Goal: Task Accomplishment & Management: Use online tool/utility

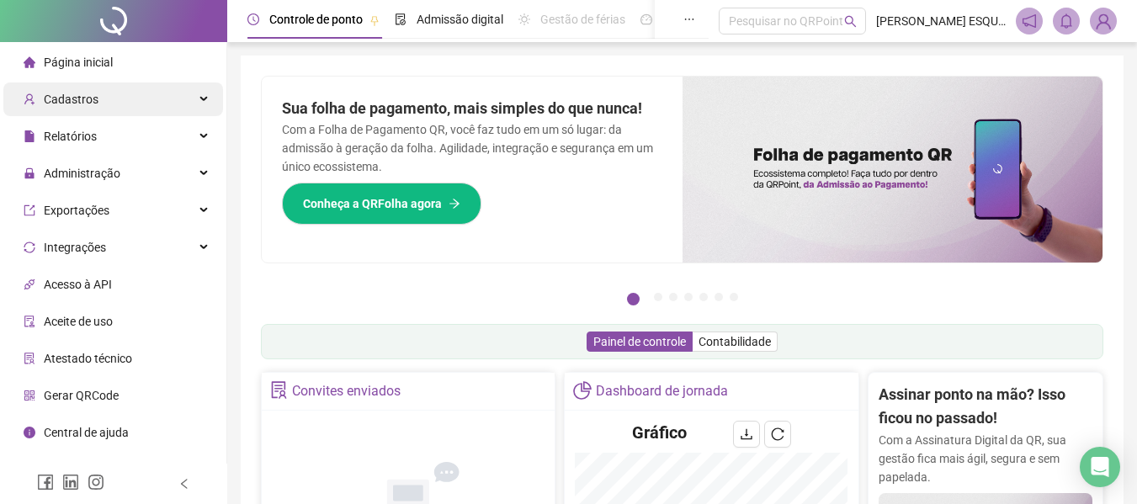
click at [77, 96] on span "Cadastros" at bounding box center [71, 99] width 55 height 13
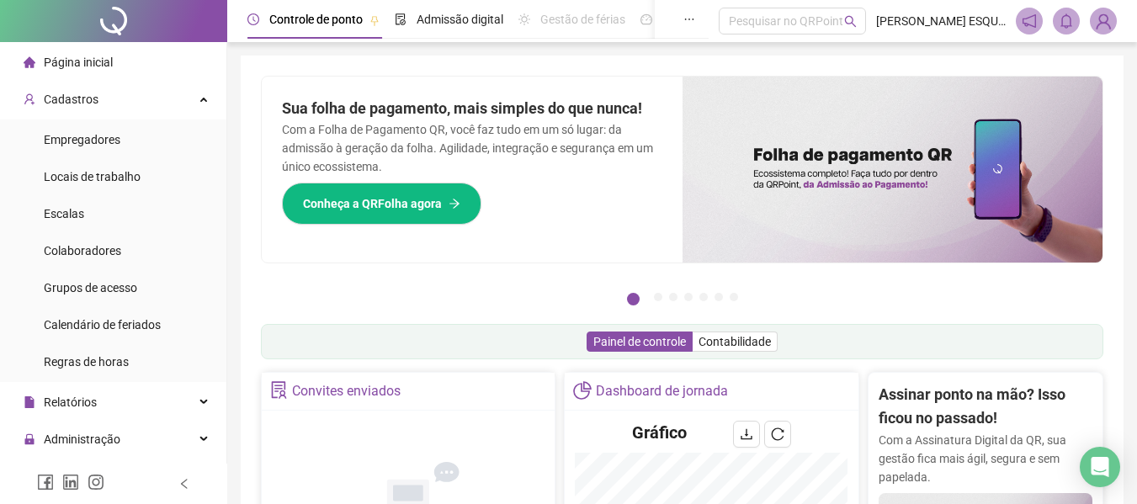
click at [94, 64] on span "Página inicial" at bounding box center [78, 62] width 69 height 13
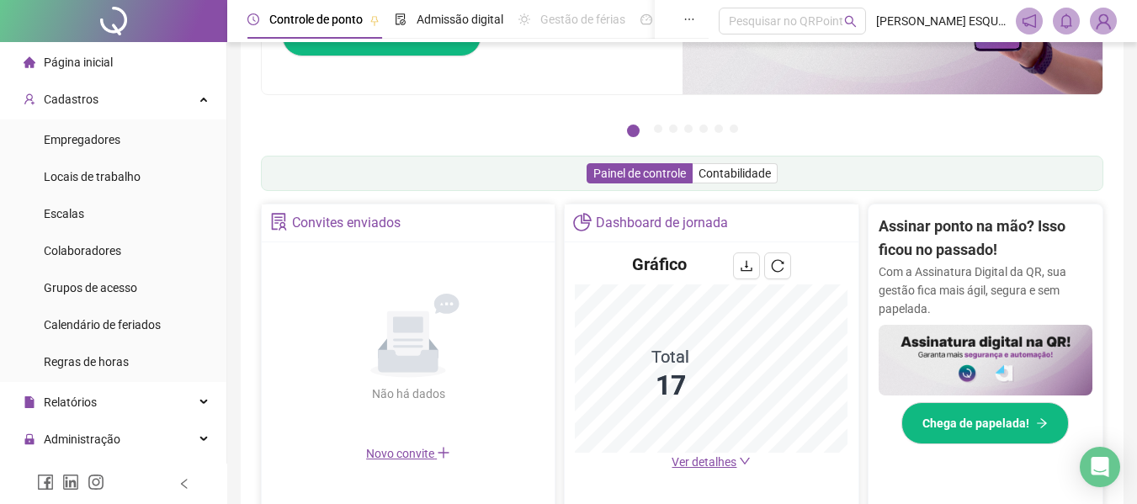
click at [419, 458] on span "Novo convite" at bounding box center [408, 453] width 84 height 13
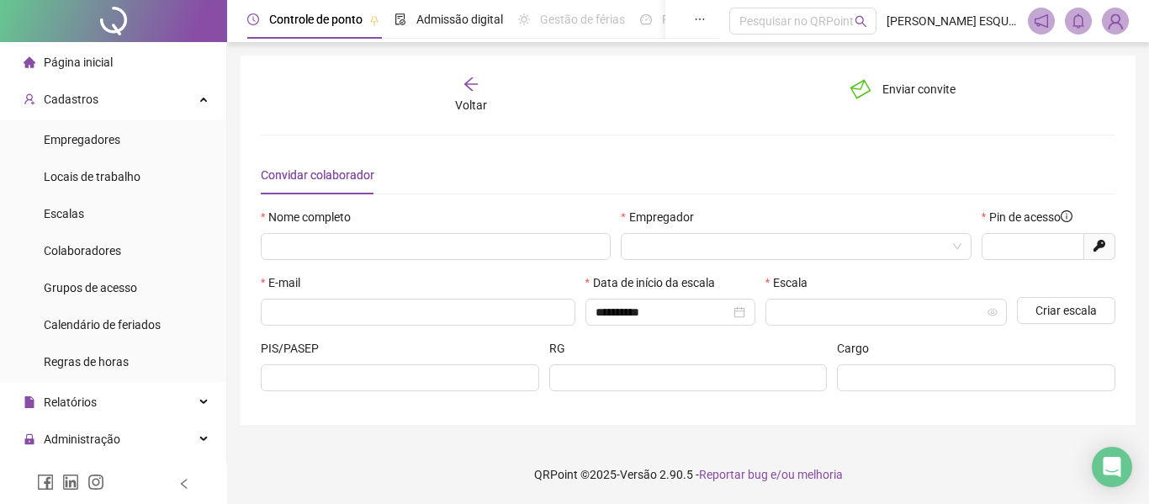
type input "*****"
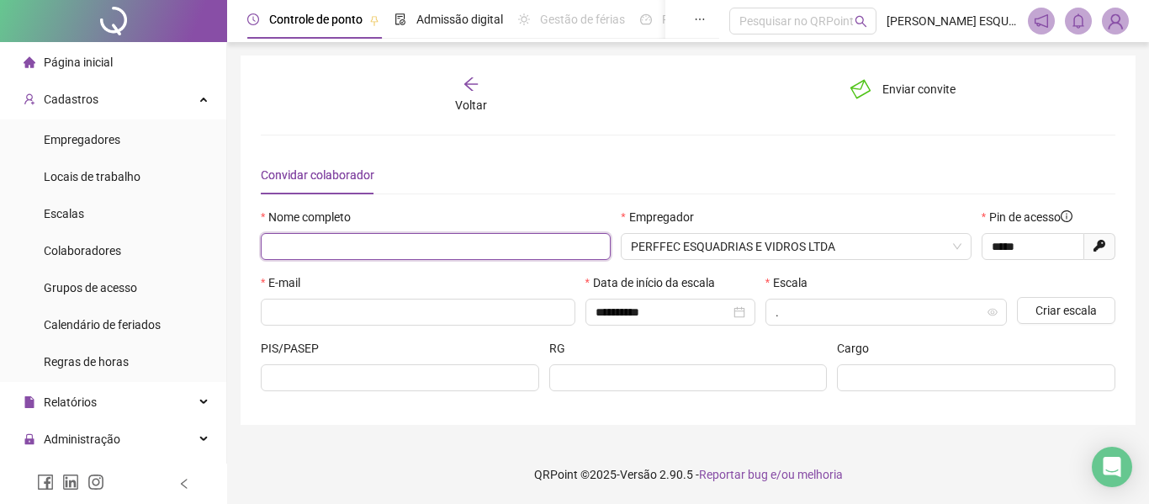
click at [327, 241] on input "text" at bounding box center [436, 246] width 350 height 27
type input "**********"
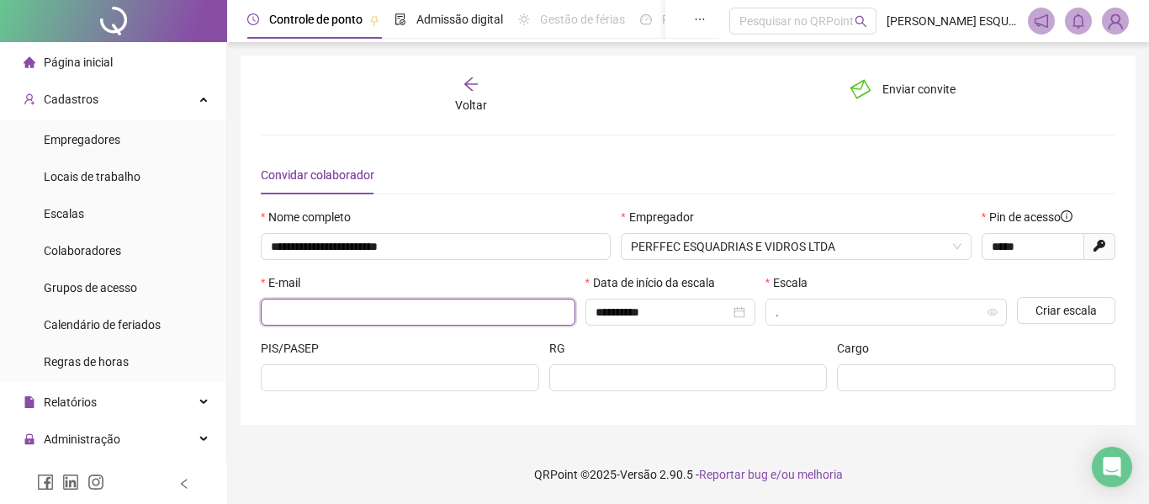
paste input "**********"
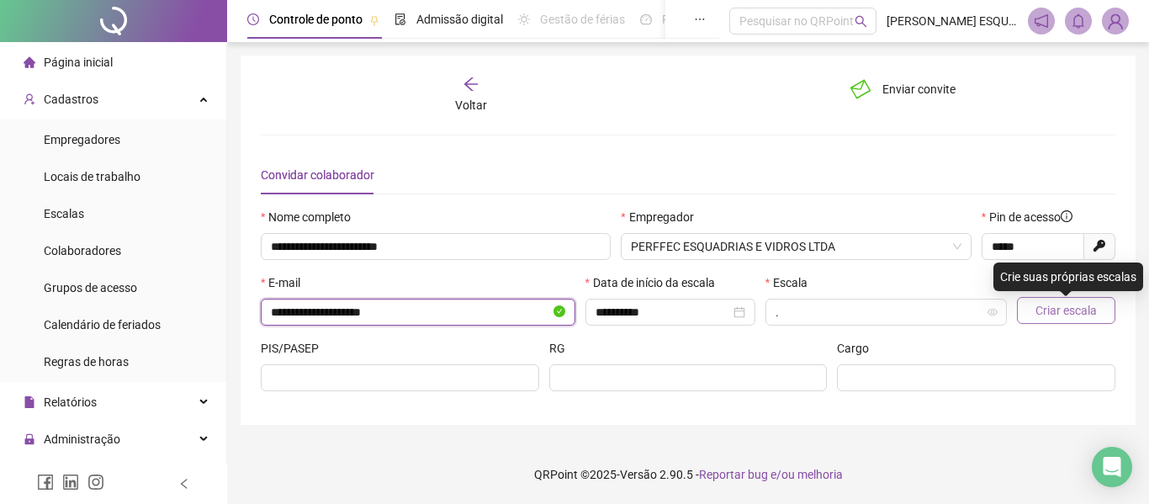
type input "**********"
click at [1029, 306] on button "Criar escala" at bounding box center [1066, 310] width 98 height 27
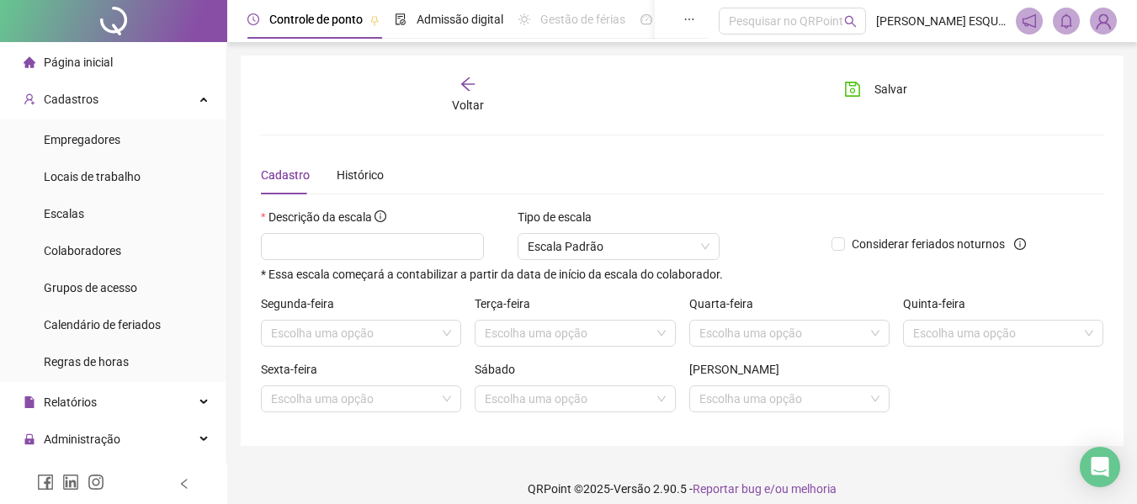
click at [456, 82] on div "Voltar" at bounding box center [469, 95] width 130 height 39
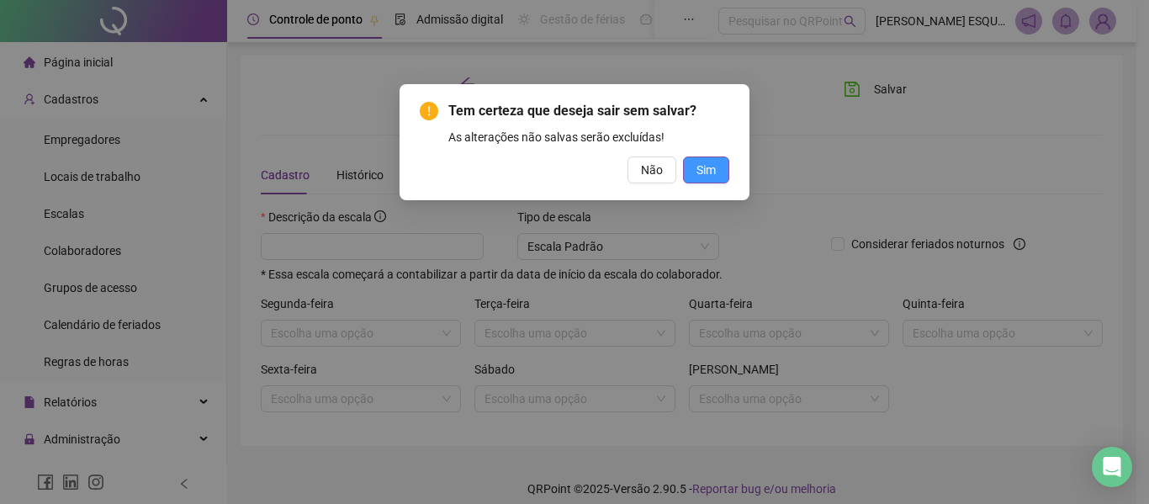
click at [701, 174] on span "Sim" at bounding box center [706, 170] width 19 height 19
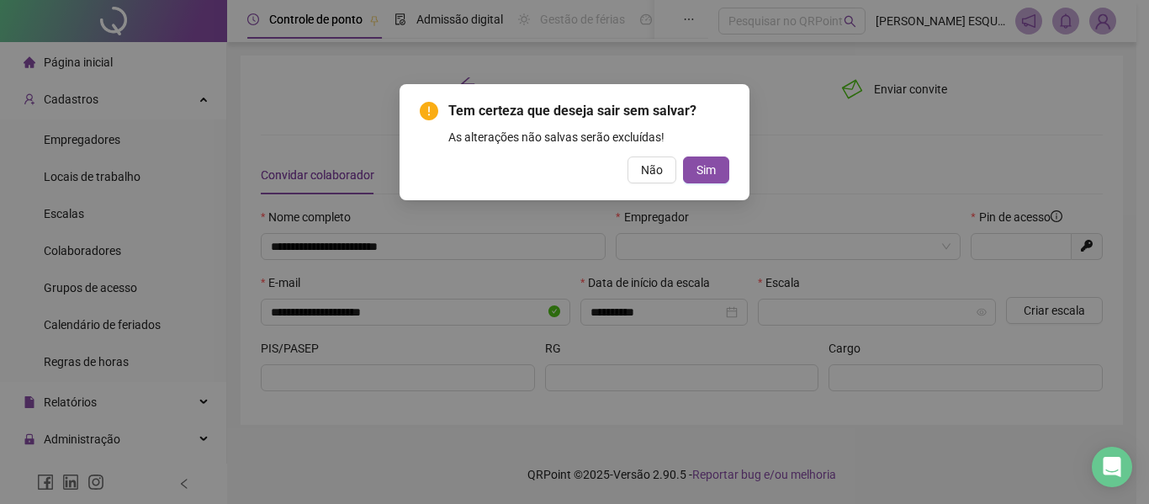
type input "*****"
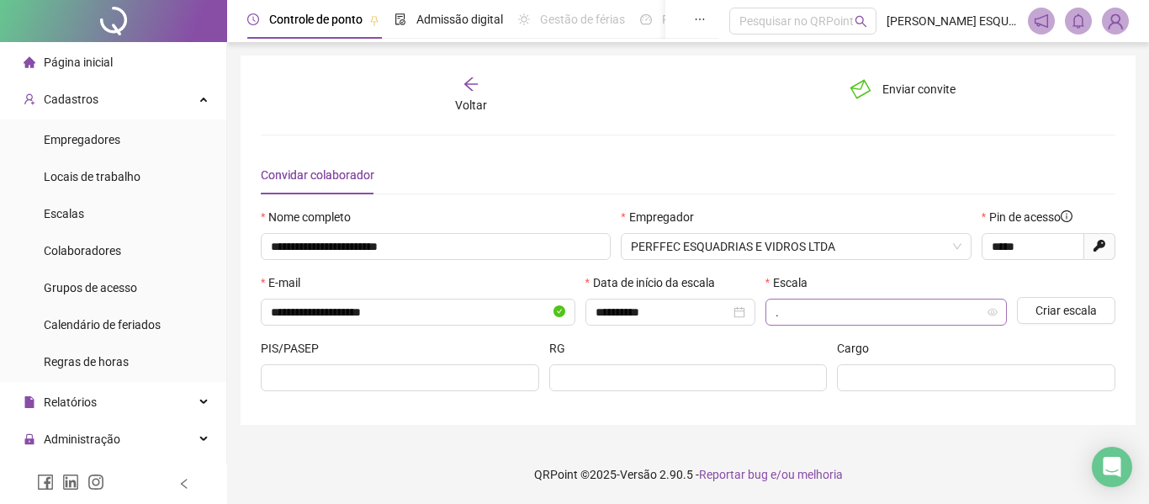
click at [912, 310] on span "." at bounding box center [887, 312] width 222 height 25
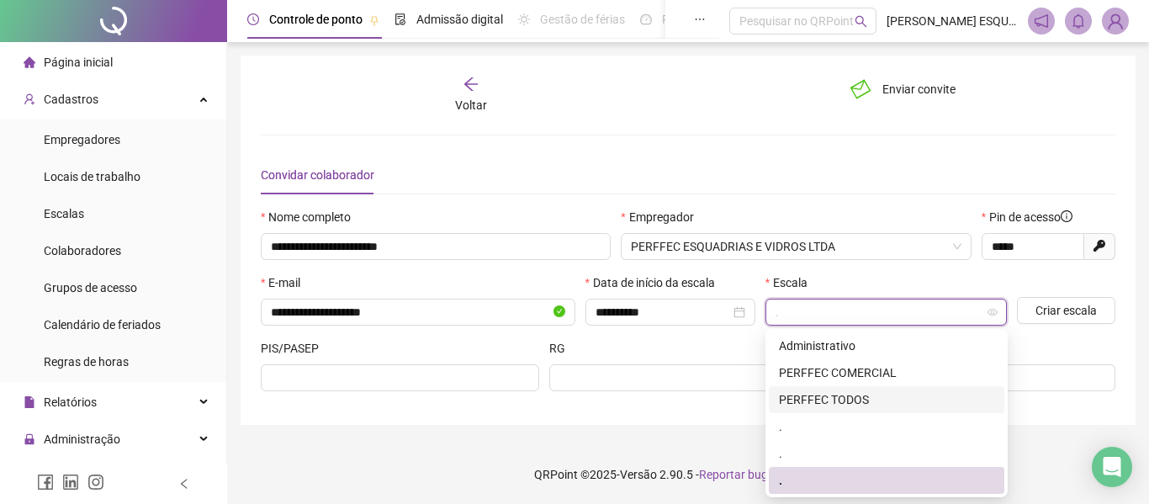
click at [832, 395] on div "PERFFEC TODOS" at bounding box center [886, 399] width 215 height 19
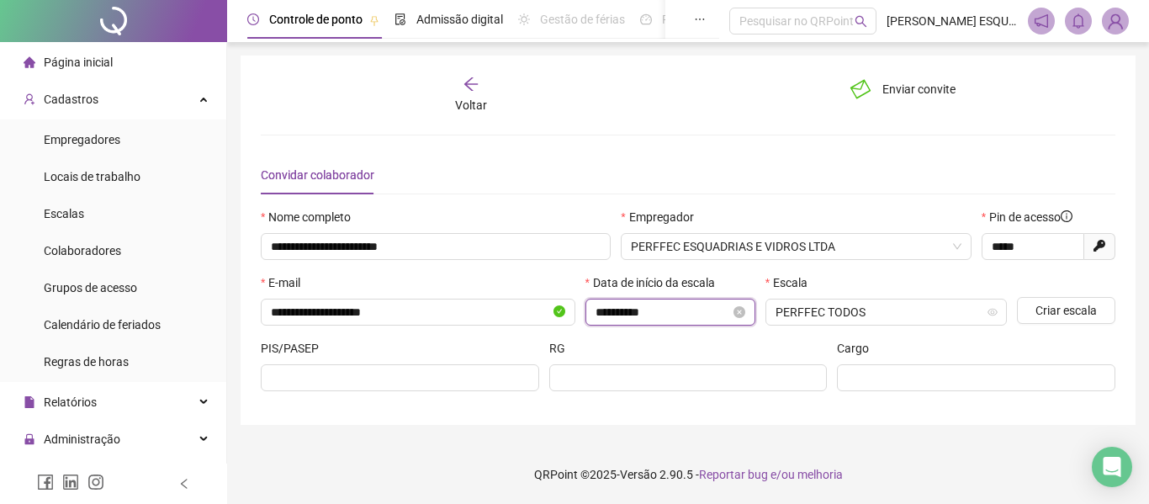
click at [695, 310] on input "**********" at bounding box center [663, 312] width 135 height 19
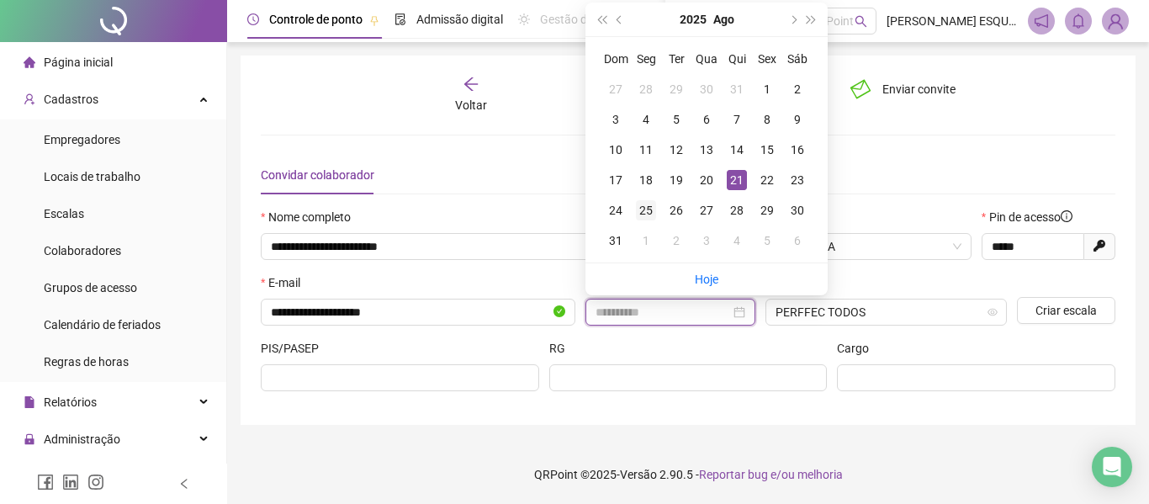
type input "**********"
click at [647, 209] on div "25" at bounding box center [646, 210] width 20 height 20
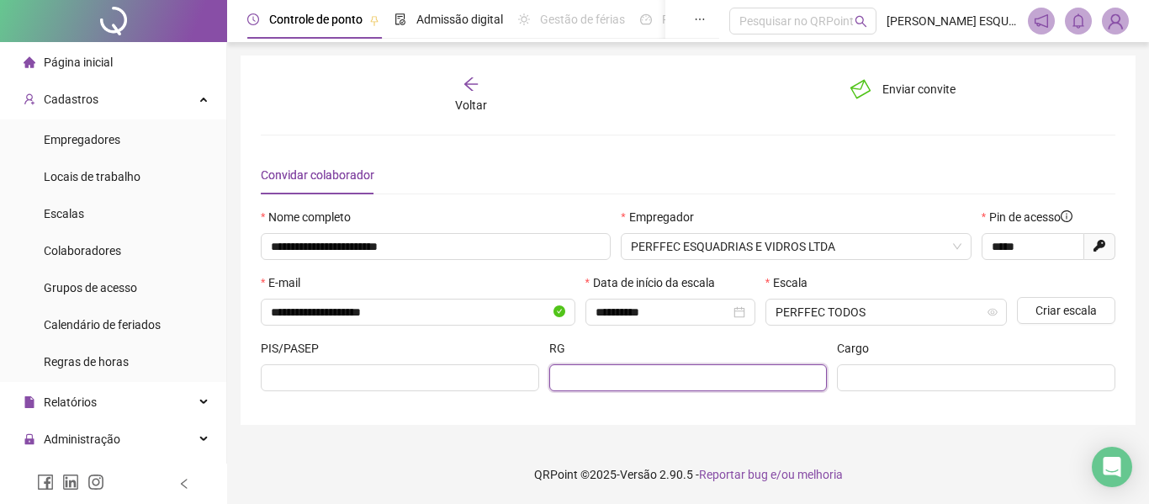
click at [629, 379] on input "text" at bounding box center [687, 378] width 255 height 19
type input "*"
click at [884, 97] on span "Enviar convite" at bounding box center [919, 89] width 73 height 19
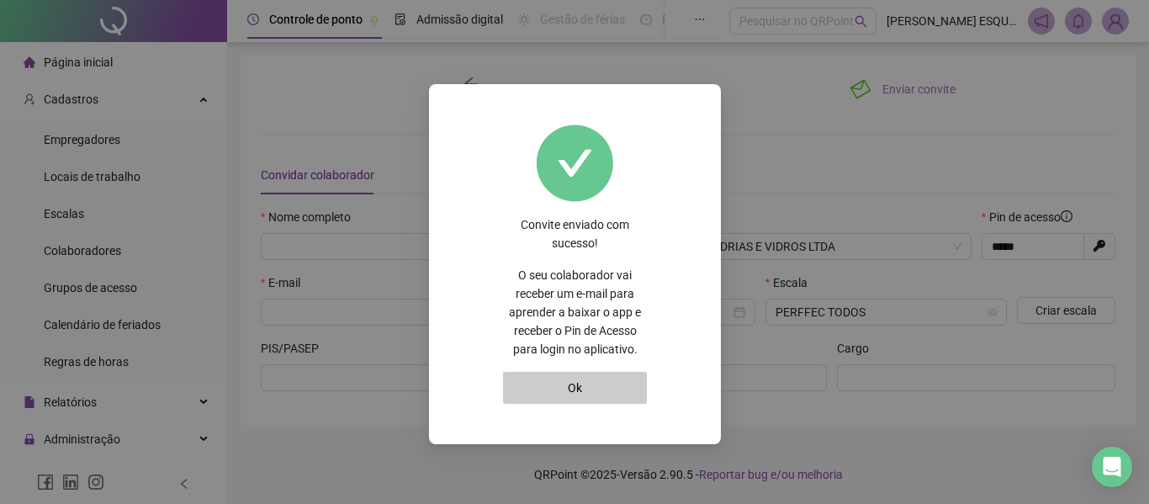
type input "*****"
click at [555, 387] on button "Ok" at bounding box center [575, 388] width 144 height 32
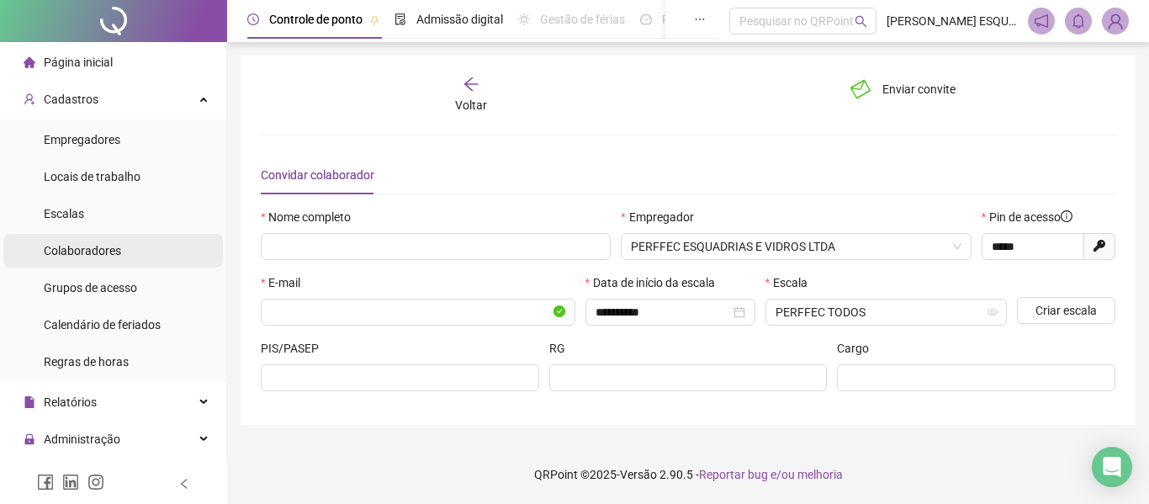
click at [97, 247] on span "Colaboradores" at bounding box center [82, 250] width 77 height 13
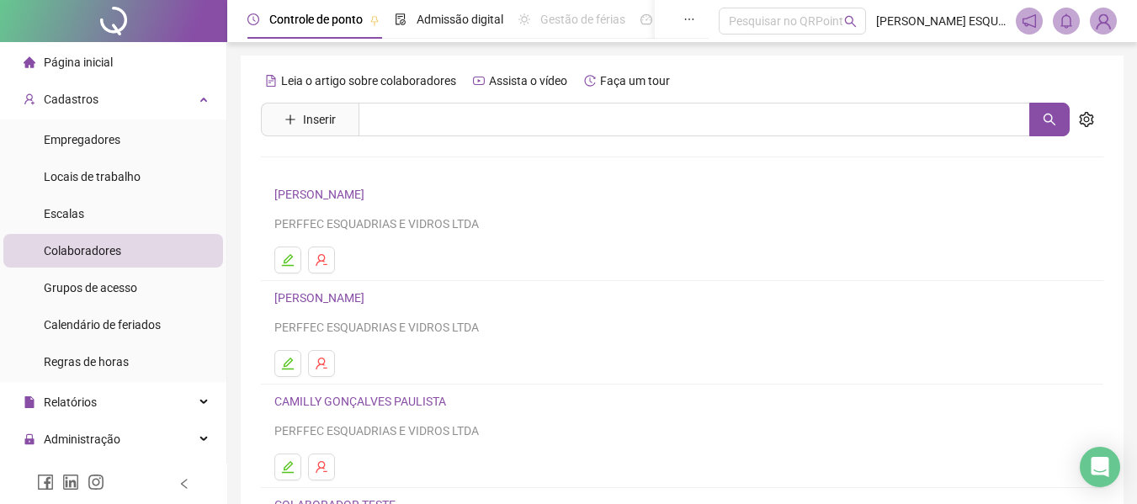
scroll to position [310, 0]
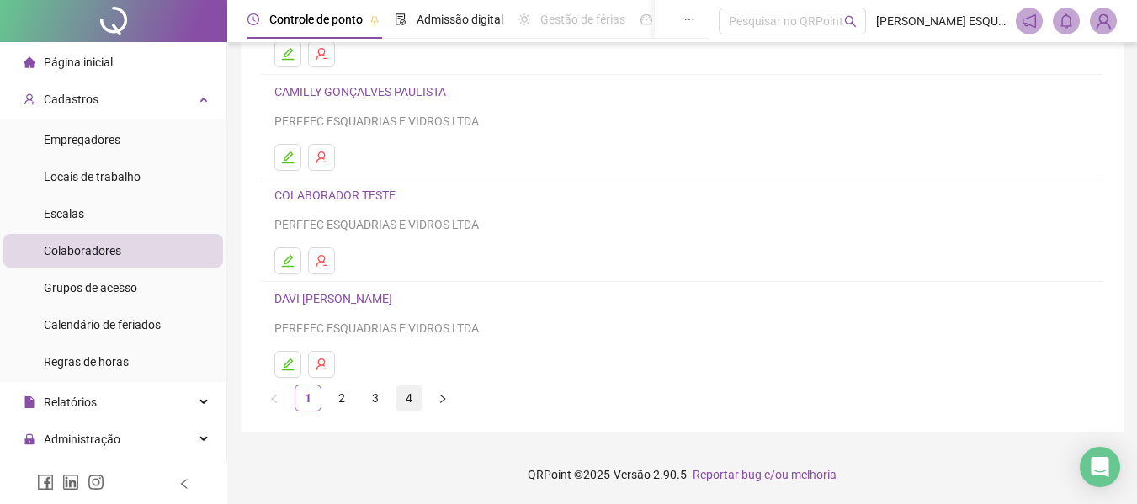
click at [411, 400] on link "4" at bounding box center [408, 397] width 25 height 25
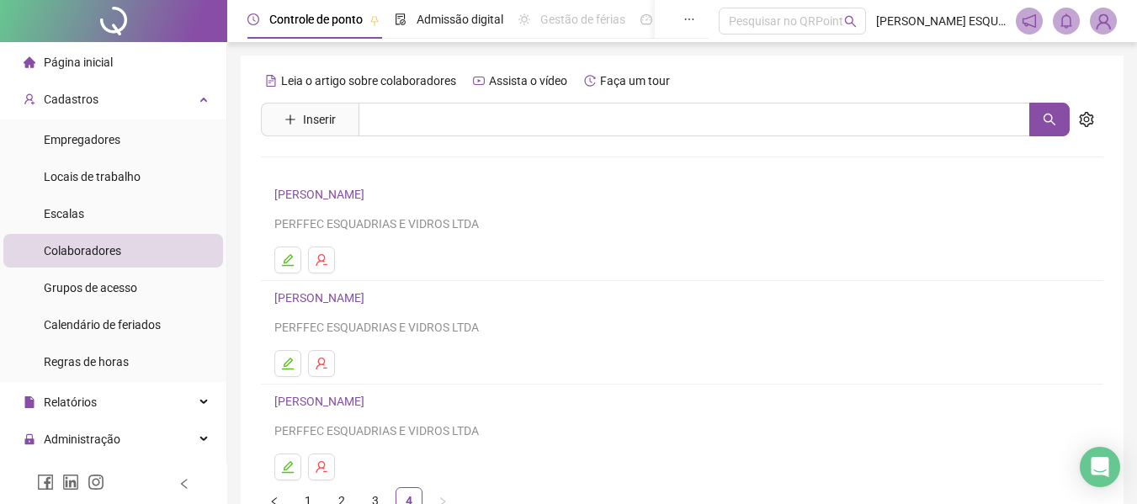
scroll to position [103, 0]
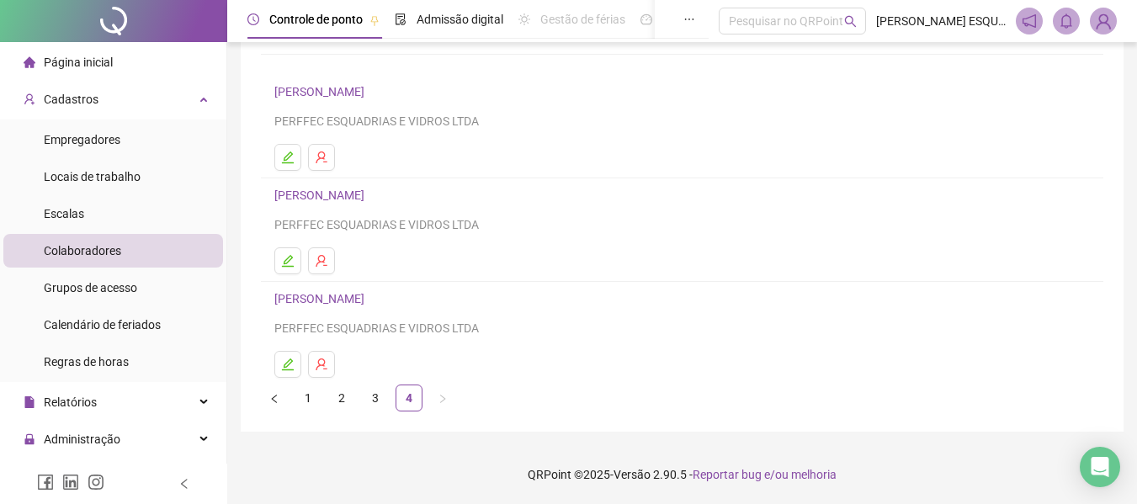
click at [299, 295] on link "[PERSON_NAME]" at bounding box center [321, 298] width 95 height 13
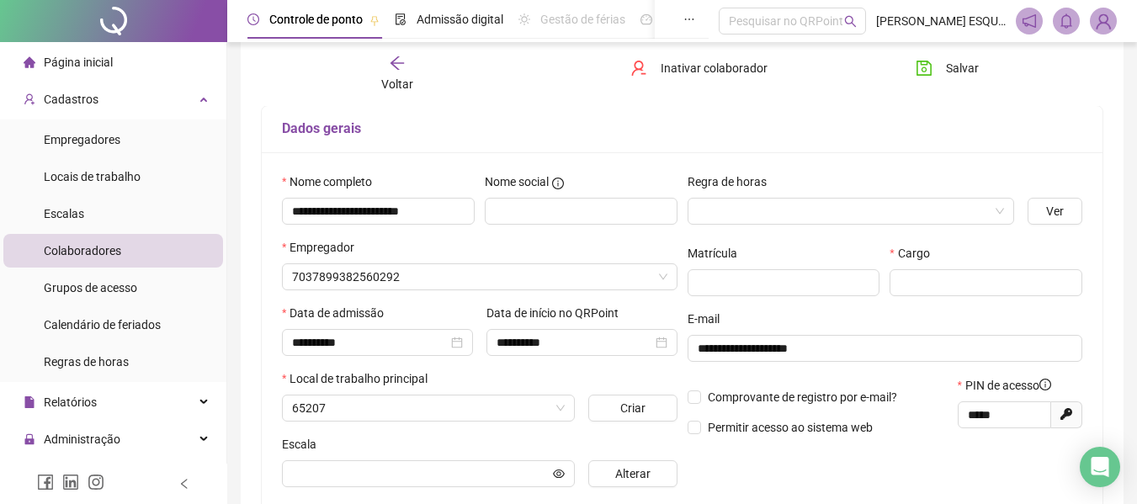
type input "**********"
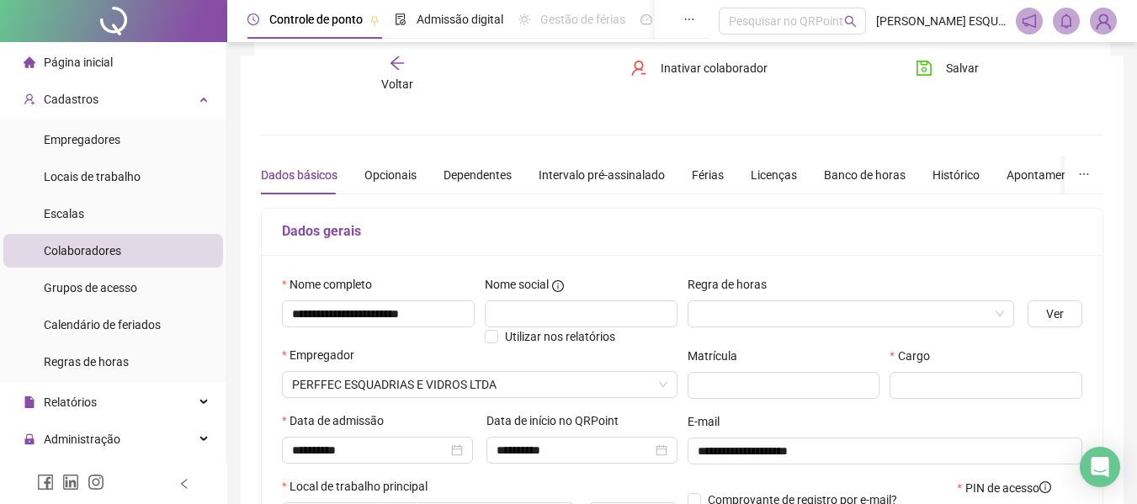
scroll to position [168, 0]
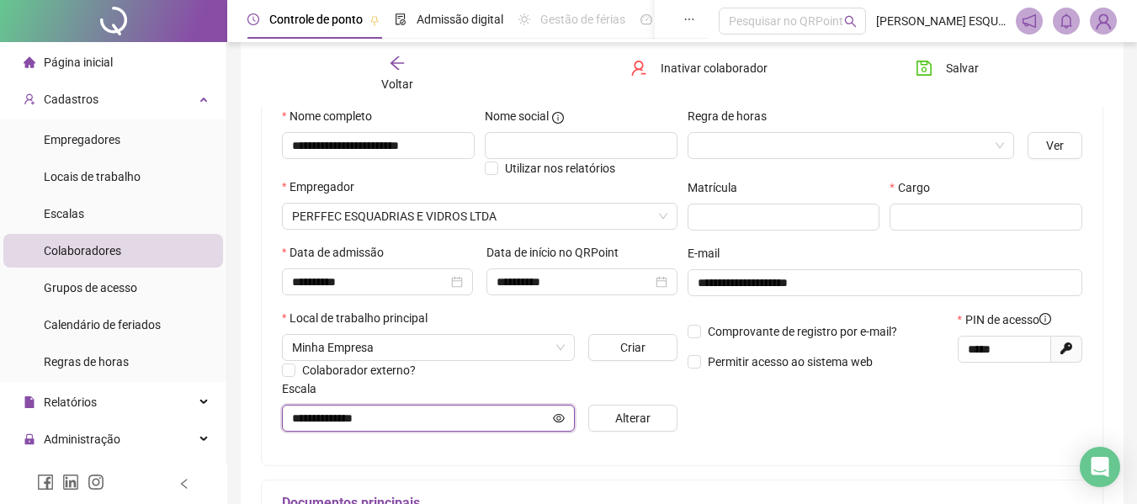
click at [559, 422] on icon "eye" at bounding box center [559, 417] width 12 height 8
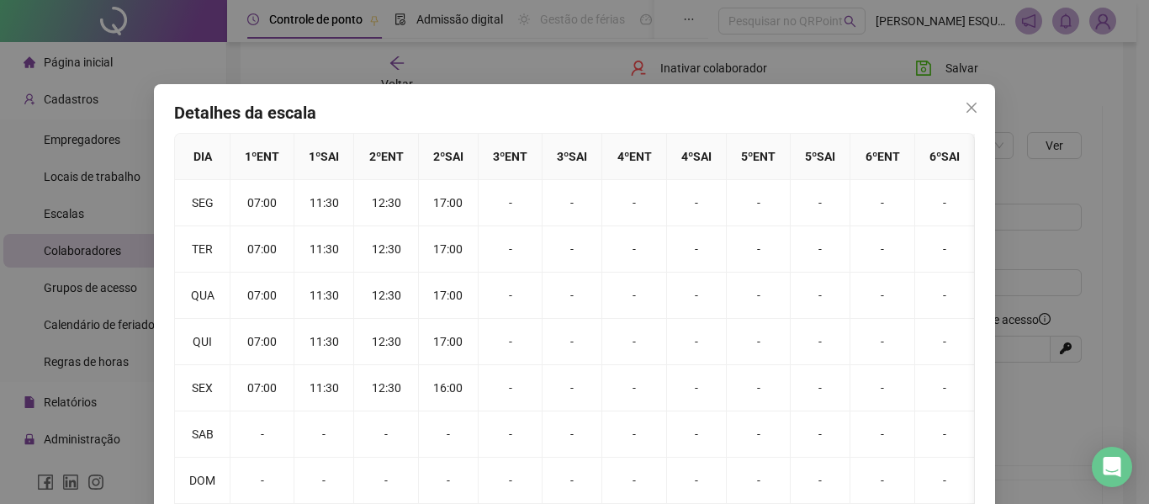
click at [476, 67] on div "Detalhes da escala DIA 1 º ENT 1 º SAI 2 º ENT 2 º SAI 3 º ENT 3 º SAI 4 º ENT …" at bounding box center [574, 252] width 1149 height 504
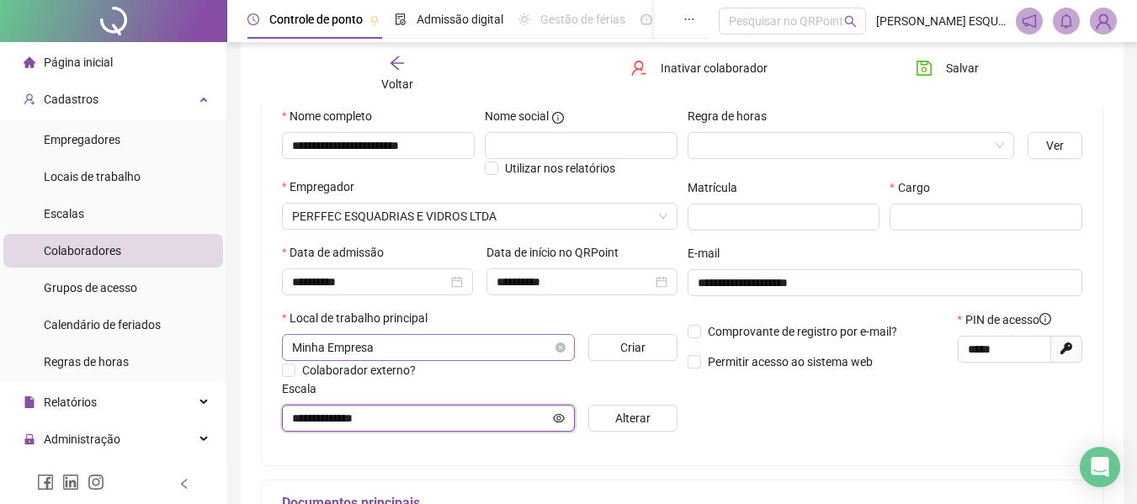
click at [502, 347] on span "Minha Empresa" at bounding box center [428, 347] width 273 height 25
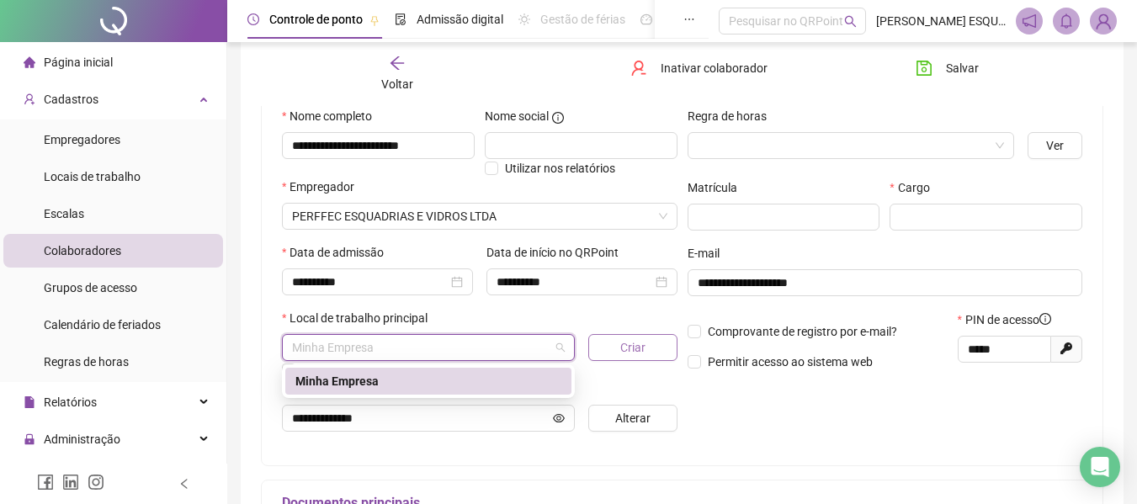
click at [621, 353] on span "Criar" at bounding box center [632, 347] width 25 height 19
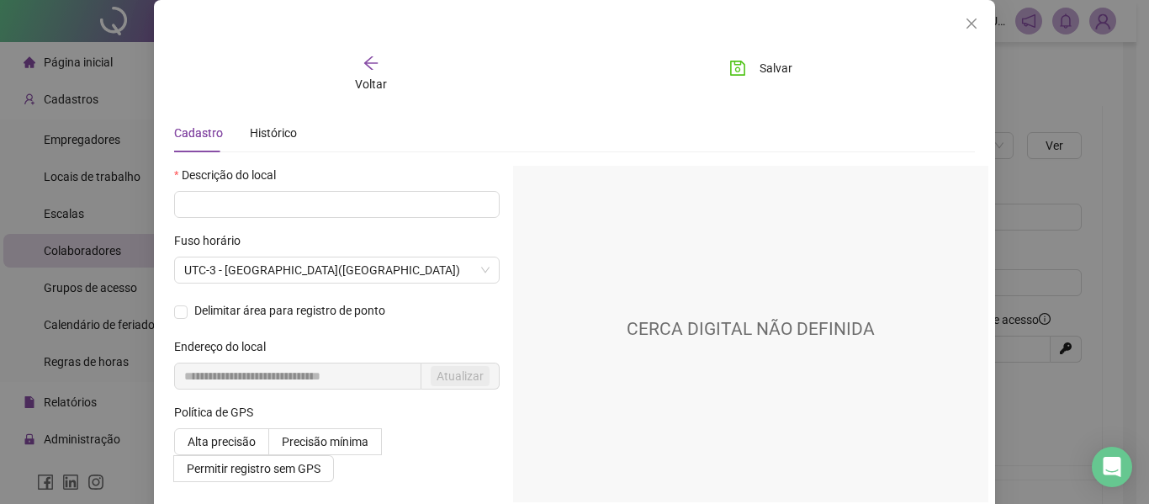
click at [464, 79] on div "Voltar Salvar" at bounding box center [574, 74] width 815 height 64
click at [363, 56] on icon "arrow-left" at bounding box center [371, 63] width 17 height 17
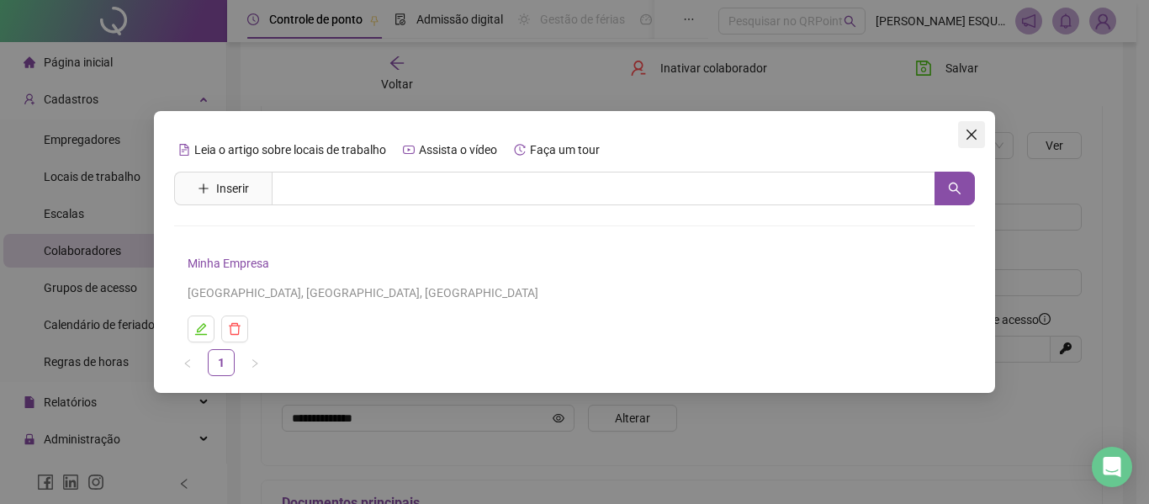
click at [964, 129] on span "Close" at bounding box center [971, 134] width 27 height 13
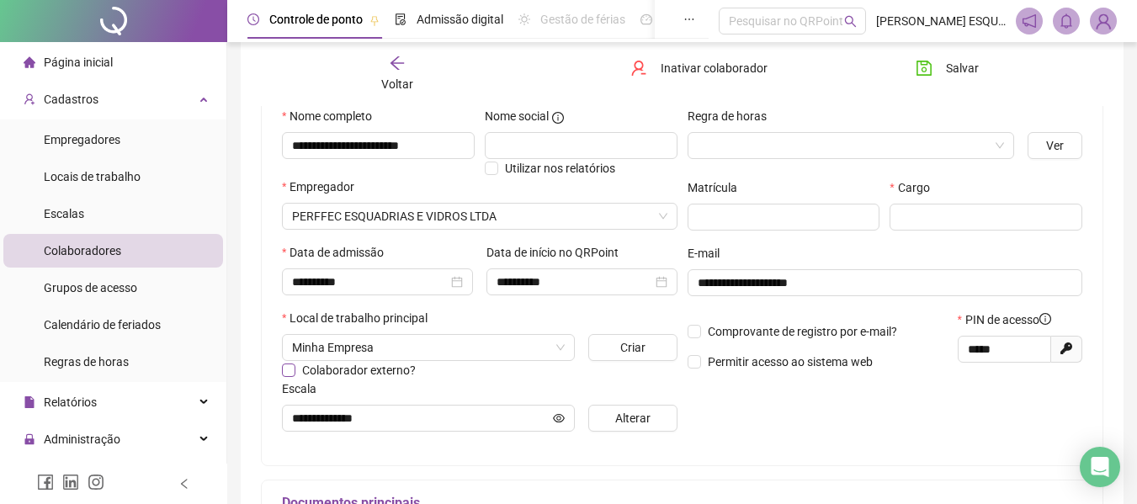
click at [321, 371] on span "Colaborador externo?" at bounding box center [359, 370] width 114 height 13
click at [942, 65] on button "Salvar" at bounding box center [947, 68] width 88 height 27
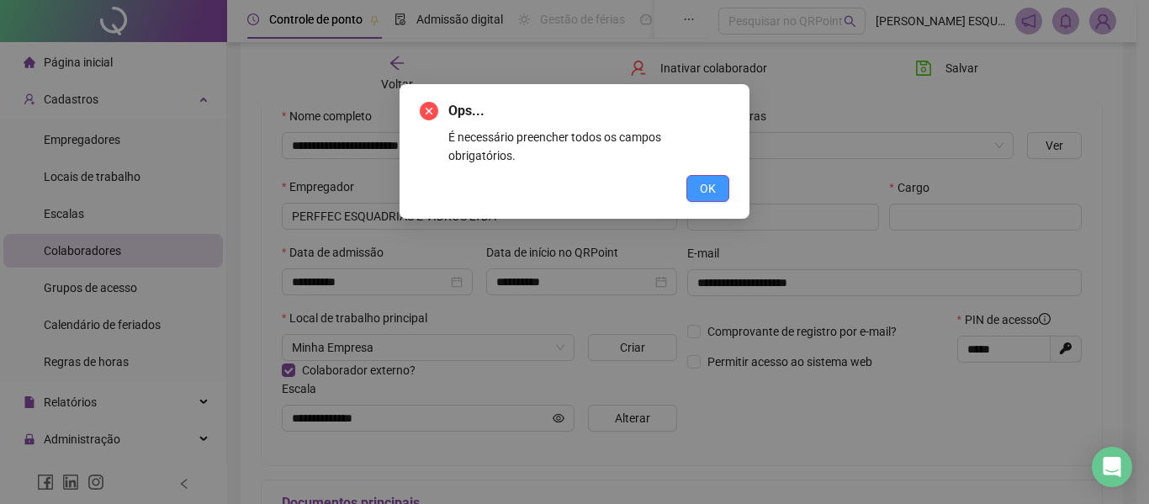
click at [712, 179] on span "OK" at bounding box center [708, 188] width 16 height 19
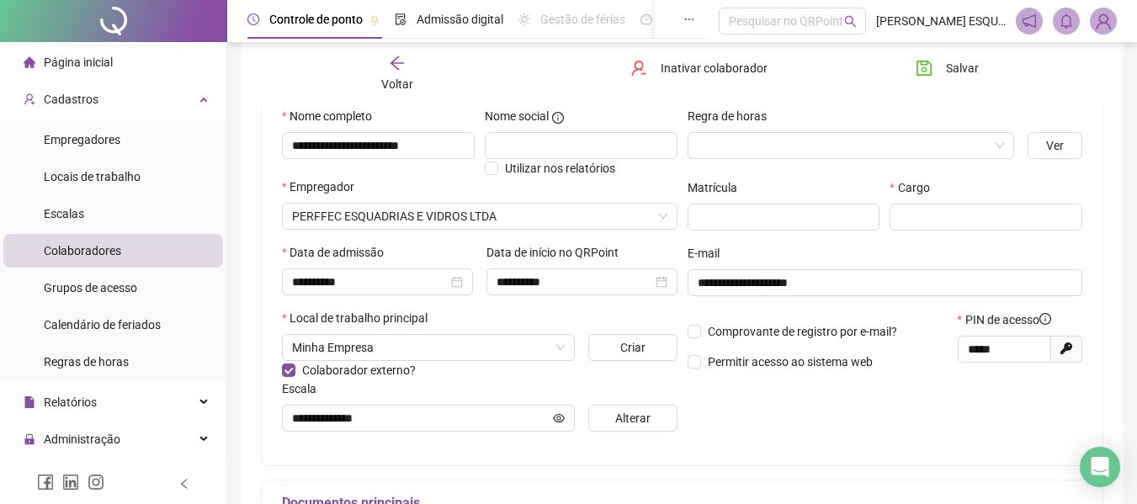
click at [910, 233] on div "Cargo" at bounding box center [985, 211] width 203 height 66
click at [913, 221] on input "text" at bounding box center [985, 217] width 193 height 27
click at [905, 217] on input "*********" at bounding box center [985, 217] width 193 height 27
type input "**********"
click at [924, 70] on icon "save" at bounding box center [923, 68] width 17 height 17
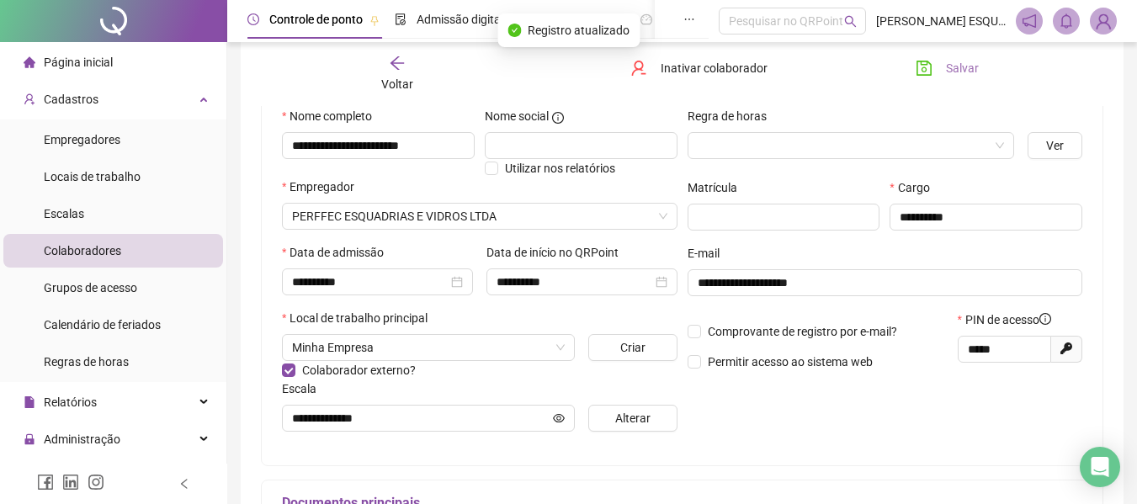
click at [406, 56] on div "Voltar" at bounding box center [397, 74] width 130 height 39
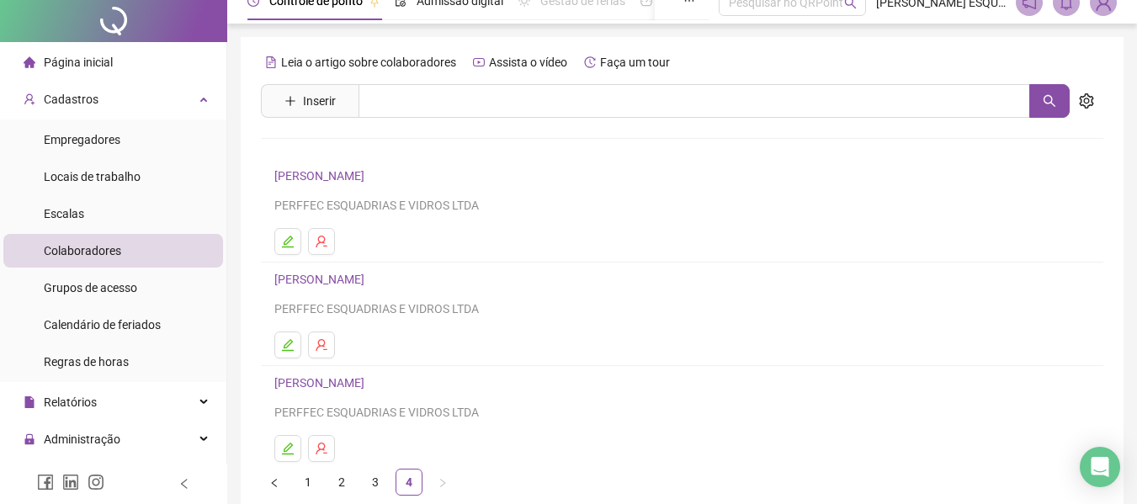
scroll to position [0, 0]
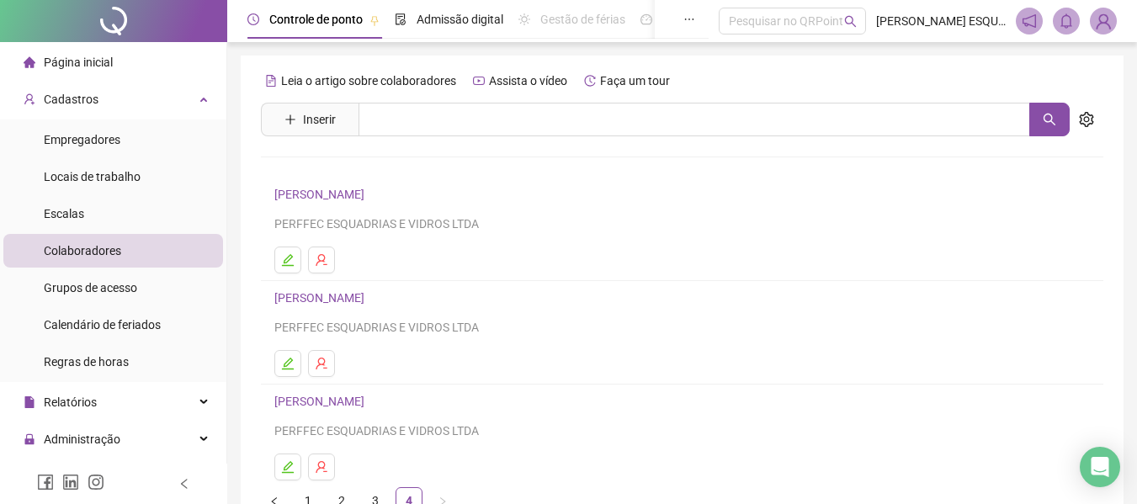
click at [110, 63] on span "Página inicial" at bounding box center [78, 62] width 69 height 13
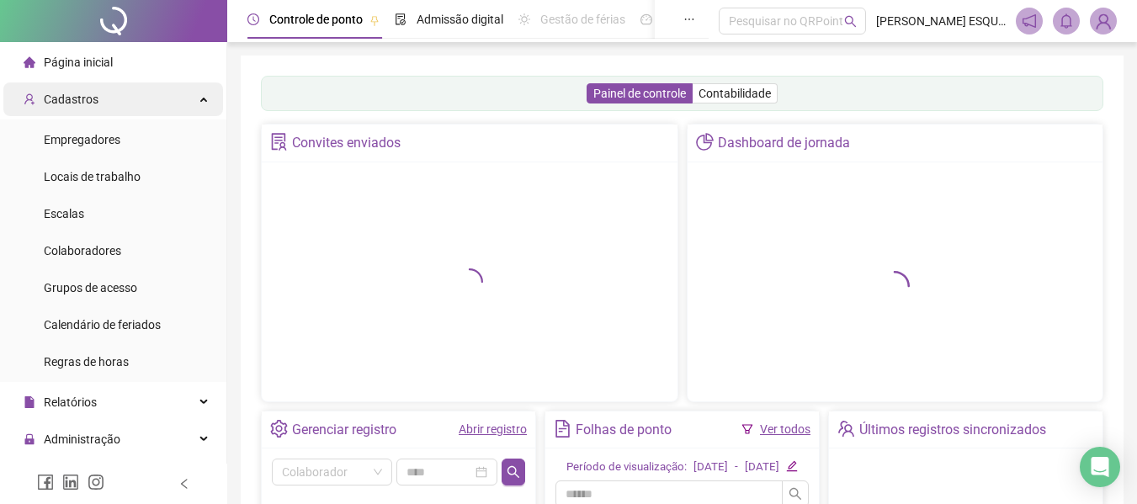
click at [125, 102] on div "Cadastros" at bounding box center [113, 99] width 220 height 34
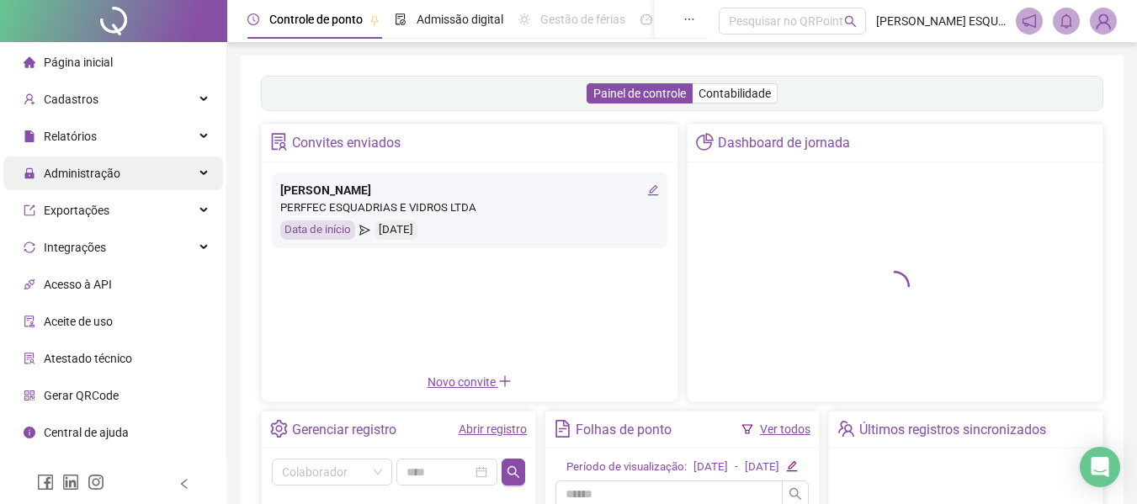
click at [123, 167] on div "Administração" at bounding box center [113, 174] width 220 height 34
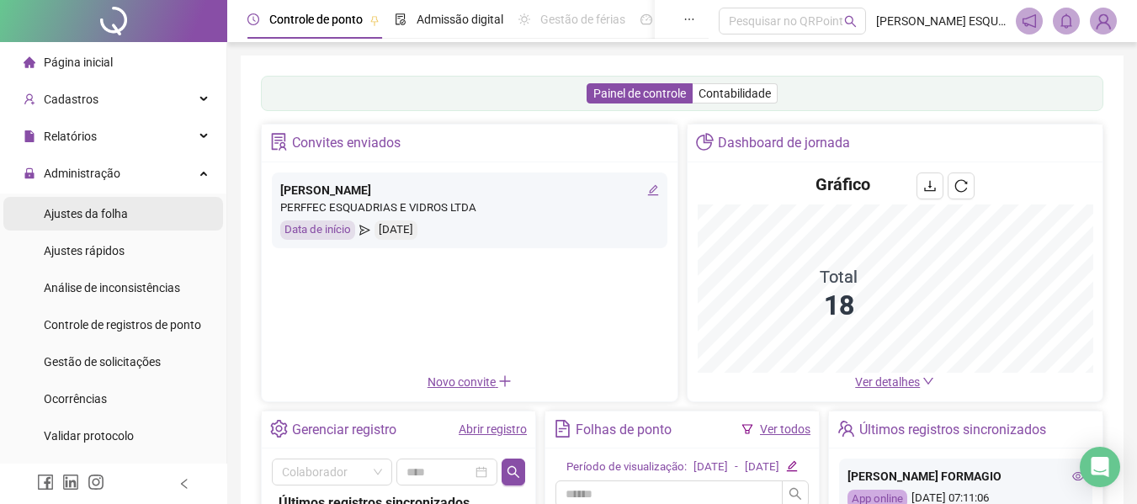
click at [117, 213] on span "Ajustes da folha" at bounding box center [86, 213] width 84 height 13
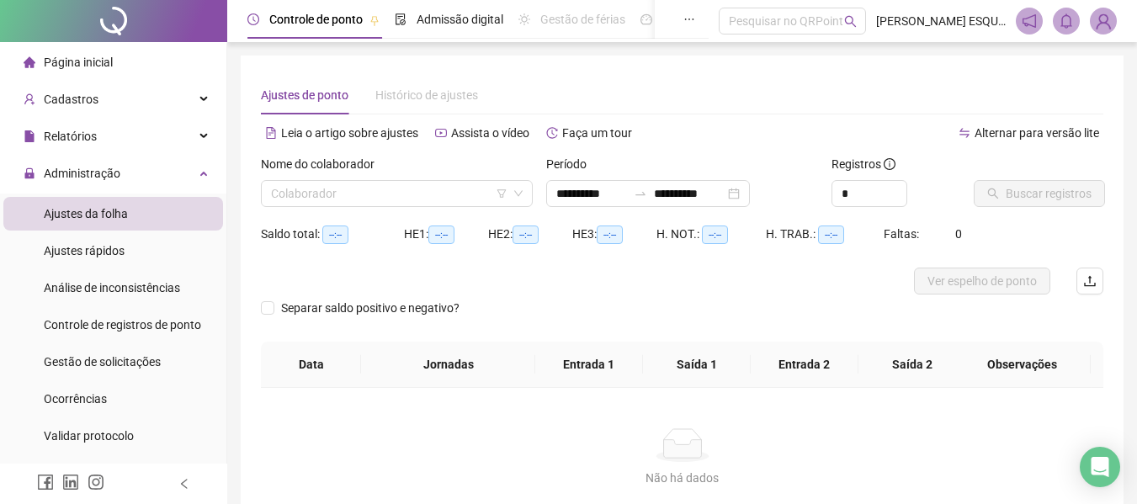
type input "**********"
click at [337, 192] on input "search" at bounding box center [389, 193] width 236 height 25
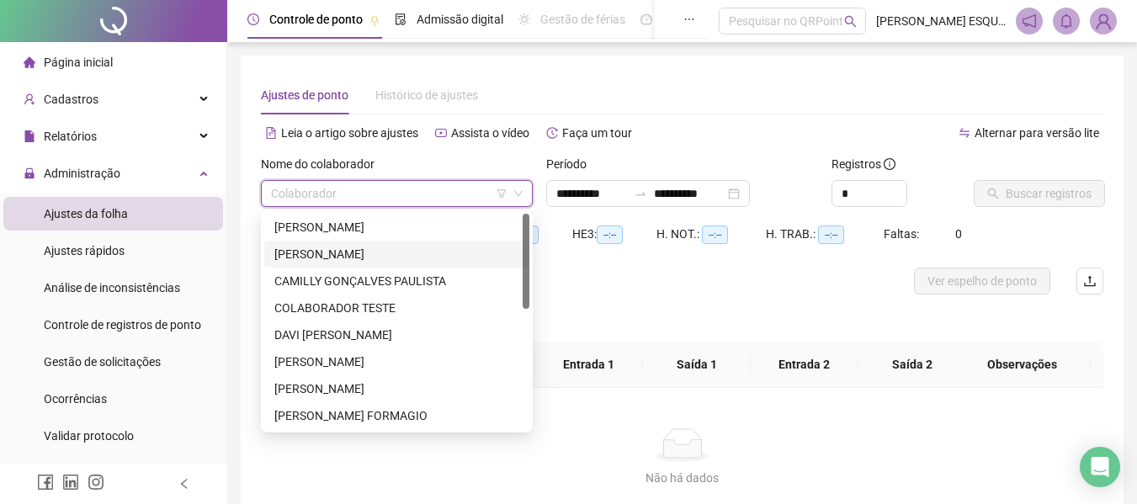
click at [334, 250] on div "[PERSON_NAME]" at bounding box center [396, 254] width 245 height 19
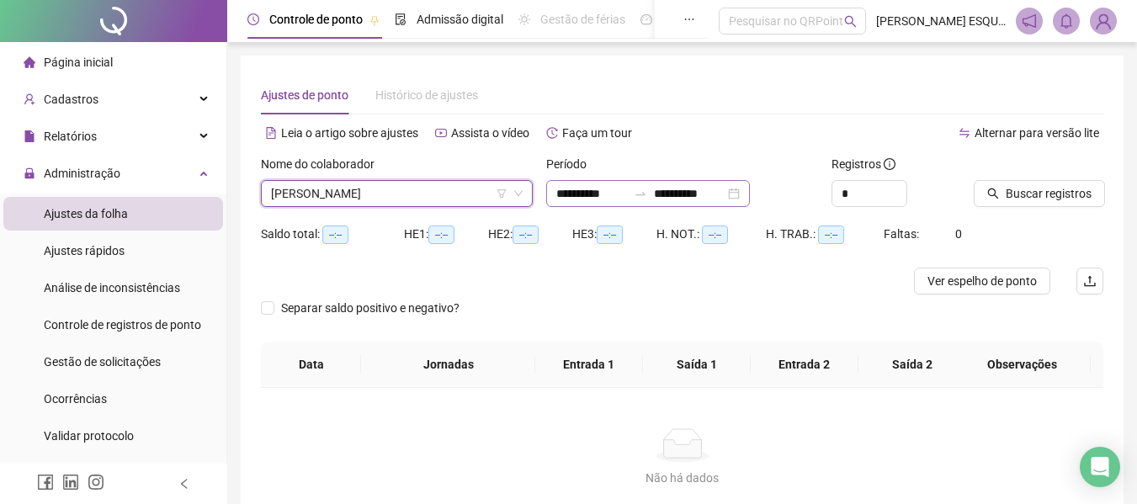
click at [750, 194] on div "**********" at bounding box center [648, 193] width 204 height 27
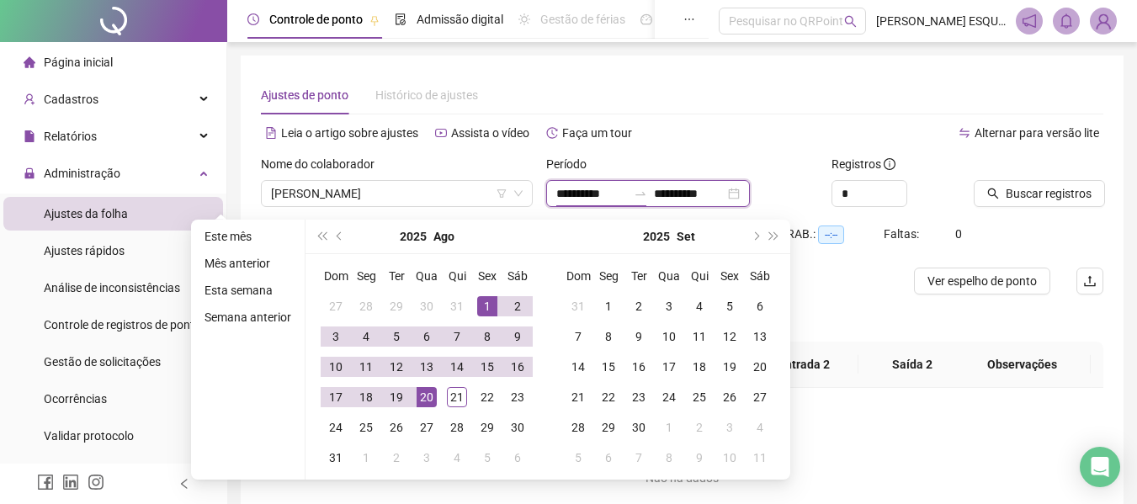
type input "**********"
drag, startPoint x: 488, startPoint y: 305, endPoint x: 442, endPoint y: 374, distance: 83.1
click at [486, 305] on div "1" at bounding box center [487, 306] width 20 height 20
type input "**********"
click at [457, 397] on div "21" at bounding box center [457, 397] width 20 height 20
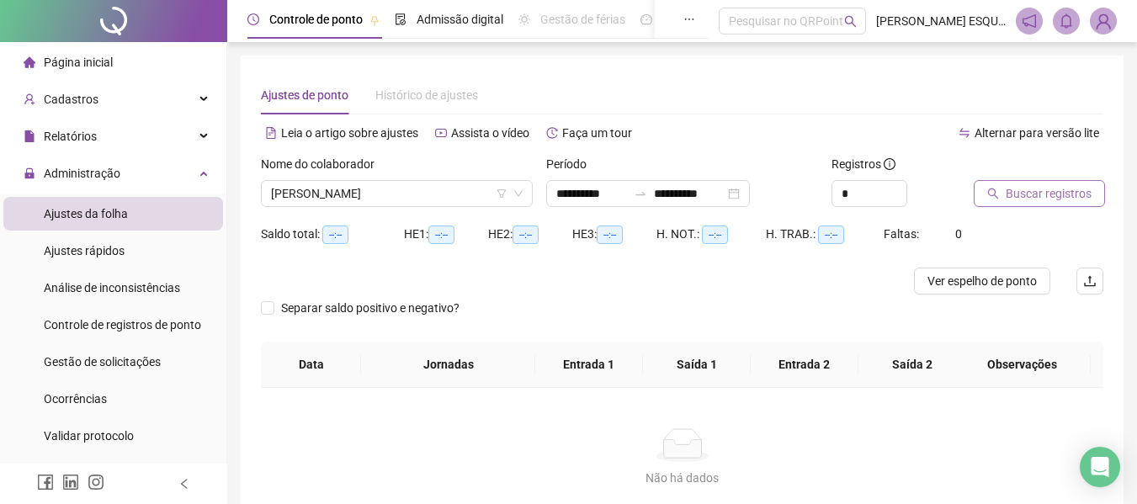
click at [1010, 199] on span "Buscar registros" at bounding box center [1049, 193] width 86 height 19
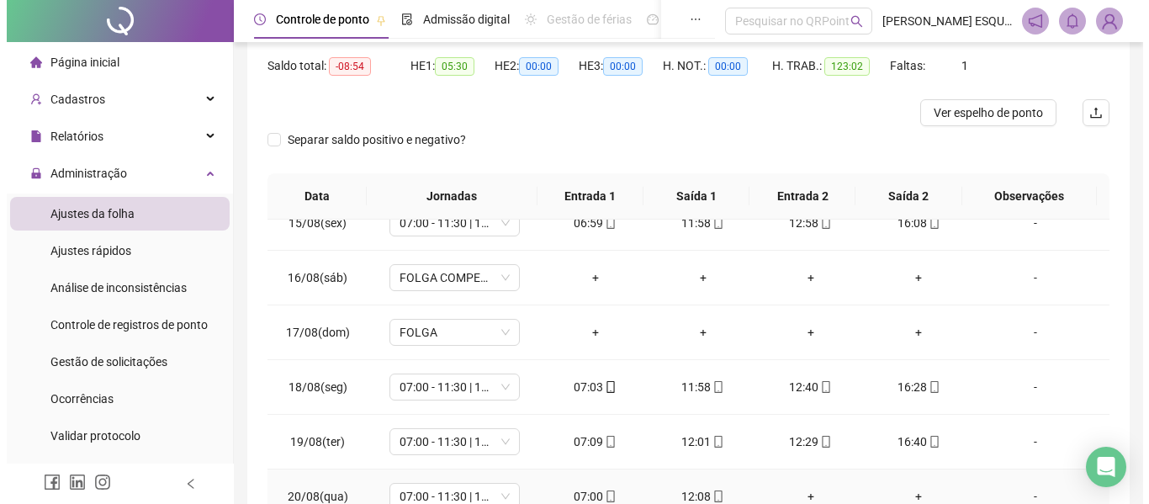
scroll to position [336, 0]
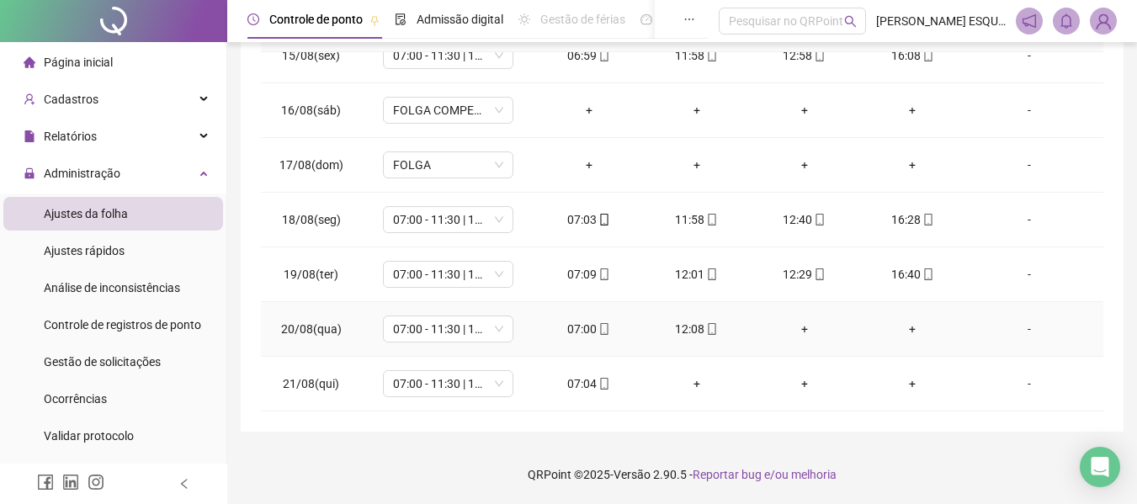
click at [793, 331] on div "+" at bounding box center [804, 329] width 81 height 19
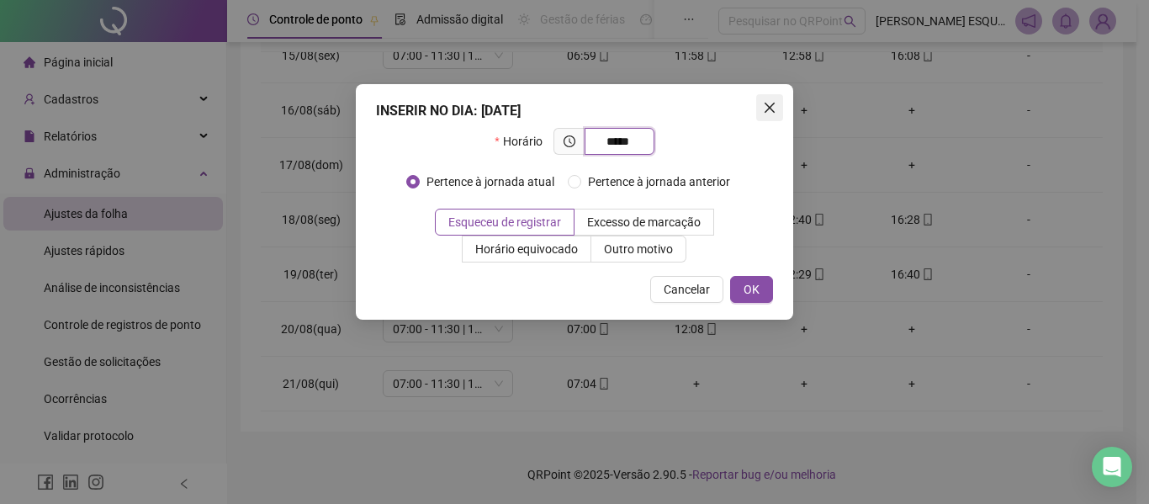
type input "*****"
click at [771, 102] on icon "close" at bounding box center [769, 107] width 13 height 13
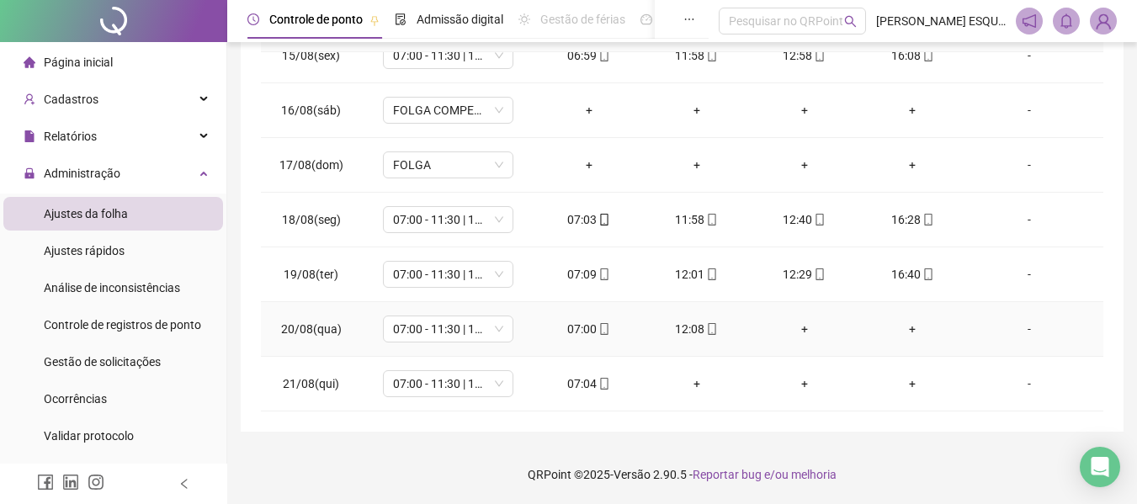
click at [1022, 331] on div "-" at bounding box center [1028, 329] width 99 height 19
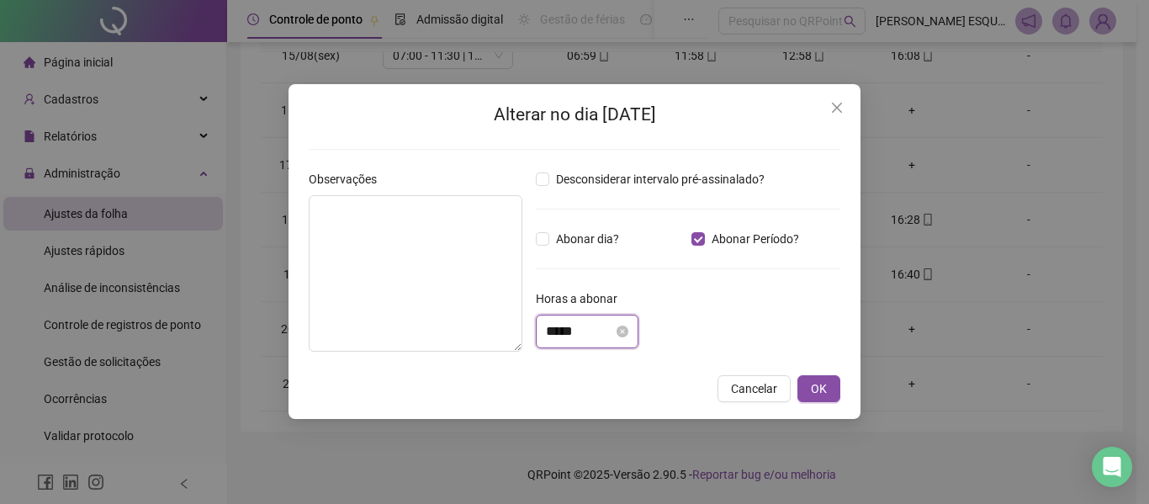
click at [559, 334] on input "*****" at bounding box center [579, 331] width 67 height 20
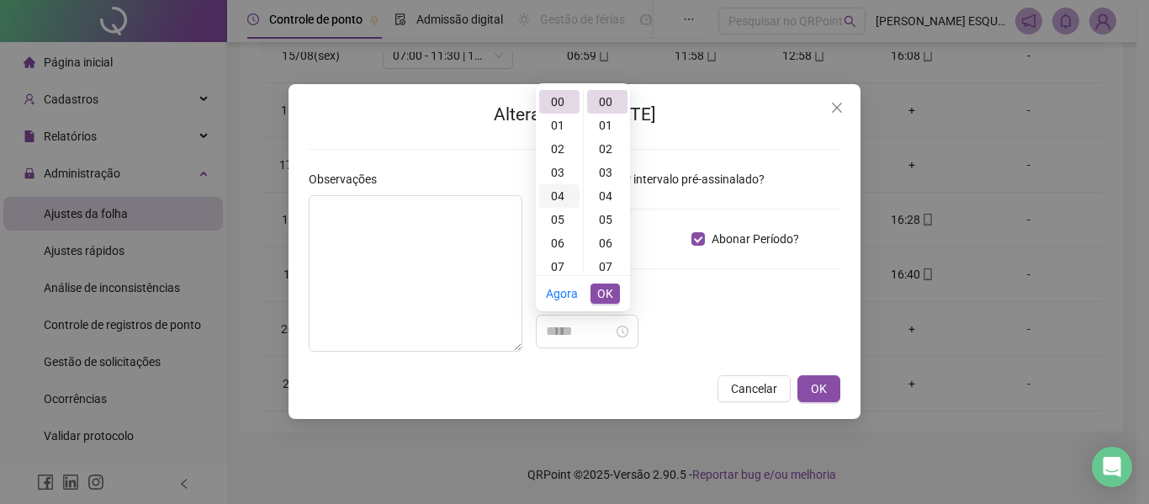
click at [557, 194] on div "04" at bounding box center [559, 196] width 40 height 24
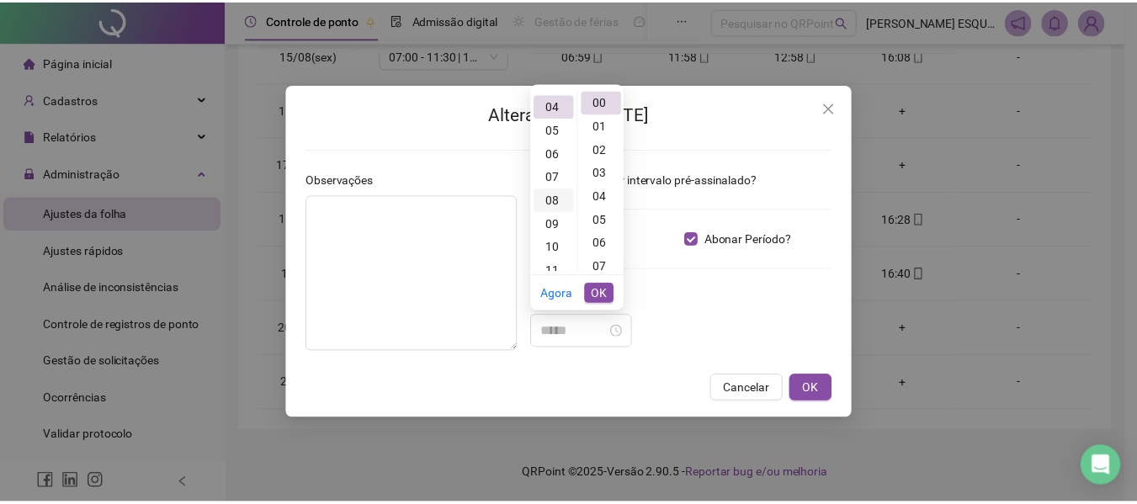
scroll to position [94, 0]
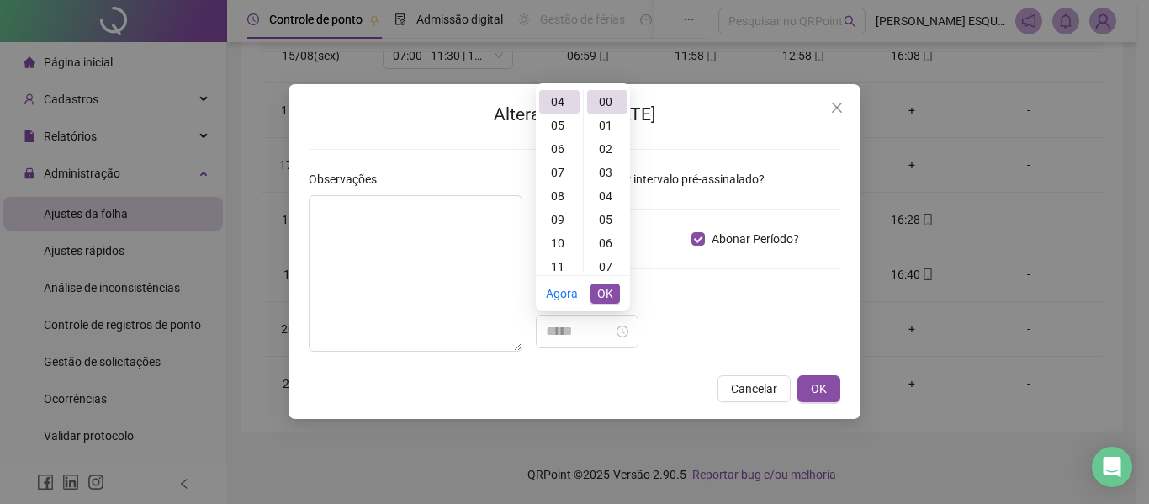
type input "*****"
click at [603, 290] on span "OK" at bounding box center [605, 293] width 16 height 19
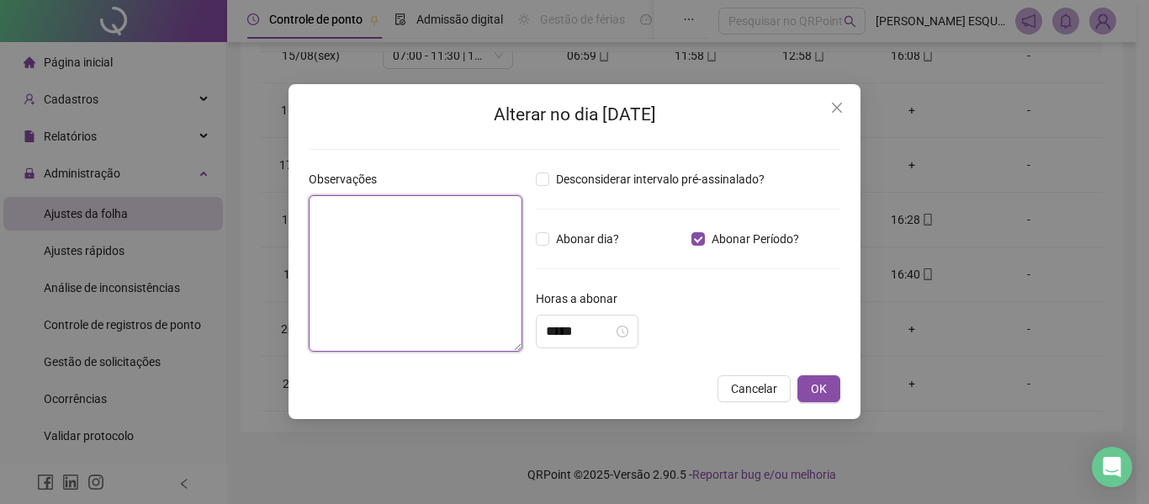
click at [438, 210] on textarea at bounding box center [416, 273] width 214 height 157
type textarea "**********"
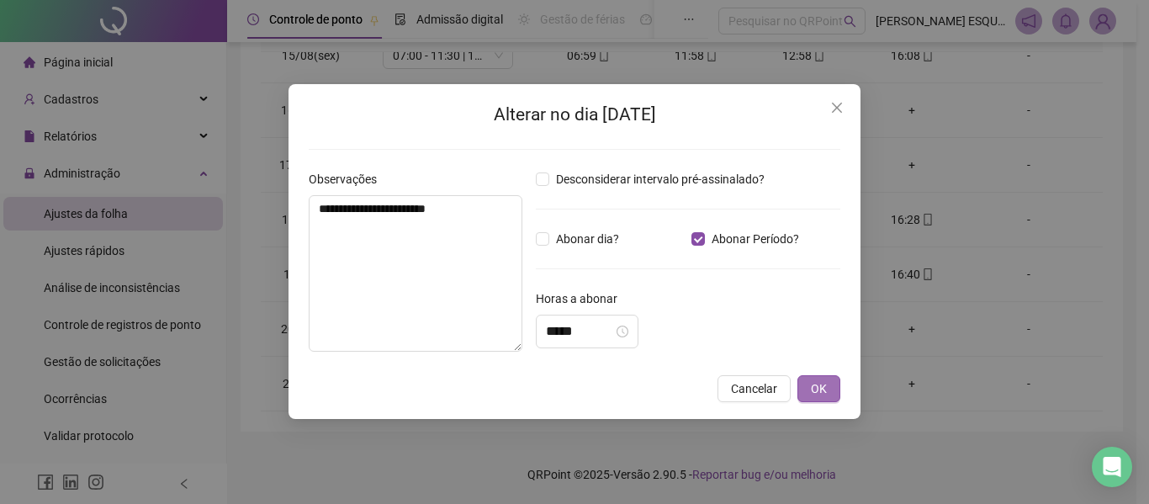
click at [825, 390] on span "OK" at bounding box center [819, 388] width 16 height 19
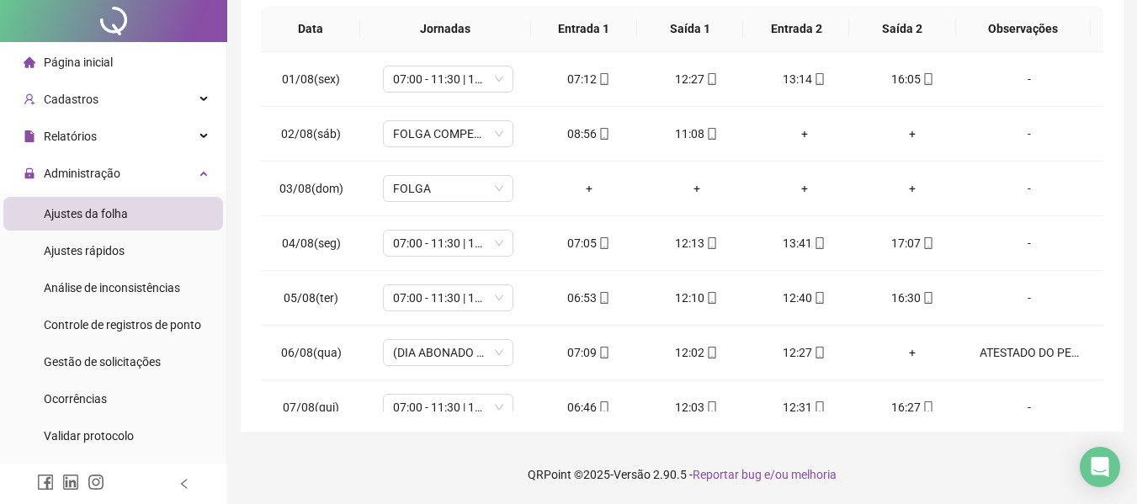
scroll to position [0, 0]
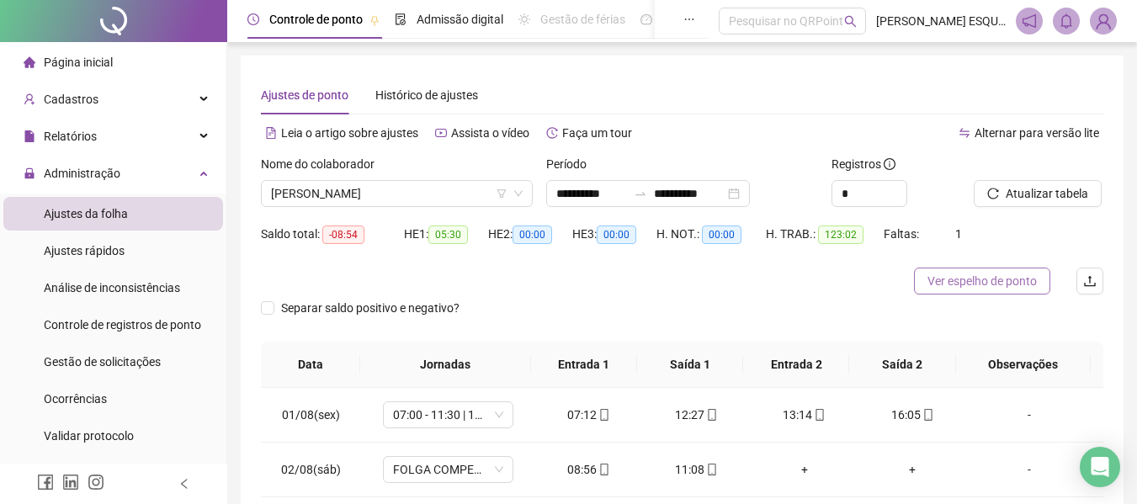
click at [969, 284] on span "Ver espelho de ponto" at bounding box center [981, 281] width 109 height 19
click at [427, 194] on span "[PERSON_NAME]" at bounding box center [397, 193] width 252 height 25
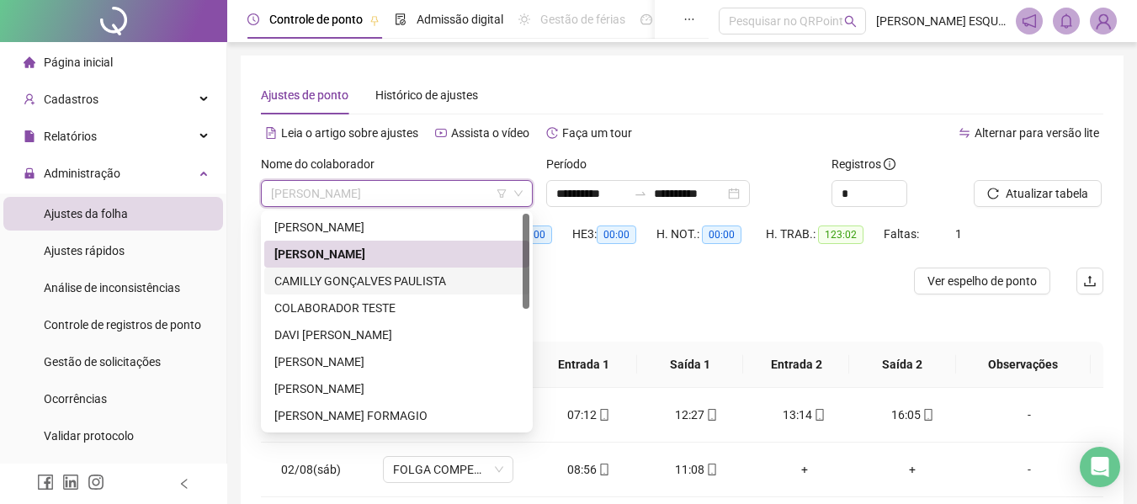
click at [396, 278] on div "CAMILLY GONÇALVES PAULISTA" at bounding box center [396, 281] width 245 height 19
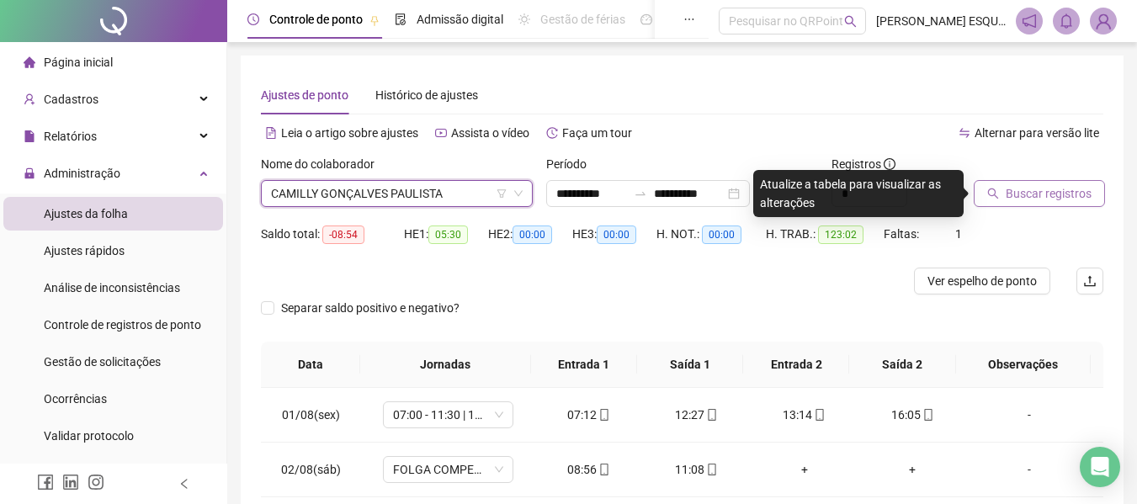
click at [1020, 201] on span "Buscar registros" at bounding box center [1049, 193] width 86 height 19
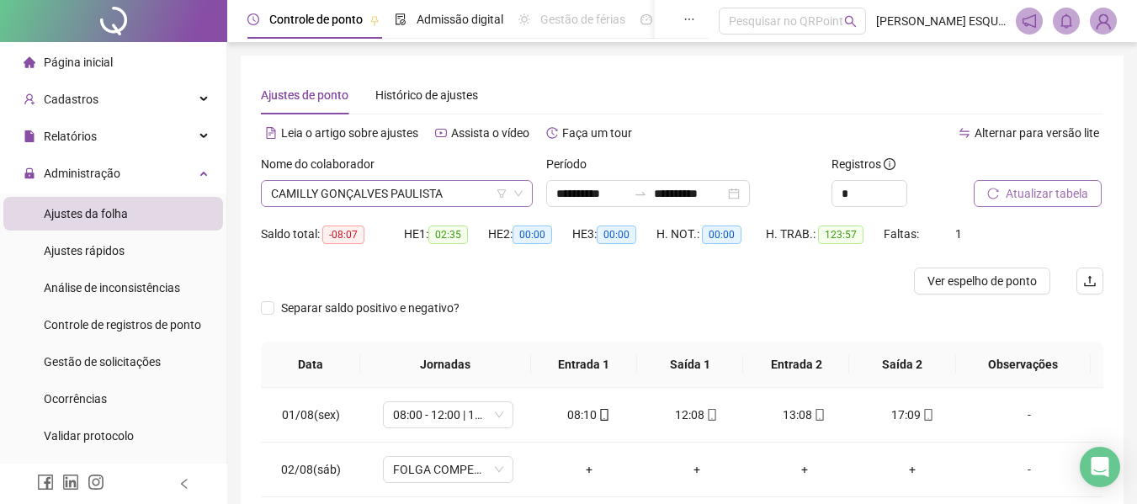
click at [442, 204] on span "CAMILLY GONÇALVES PAULISTA" at bounding box center [397, 193] width 252 height 25
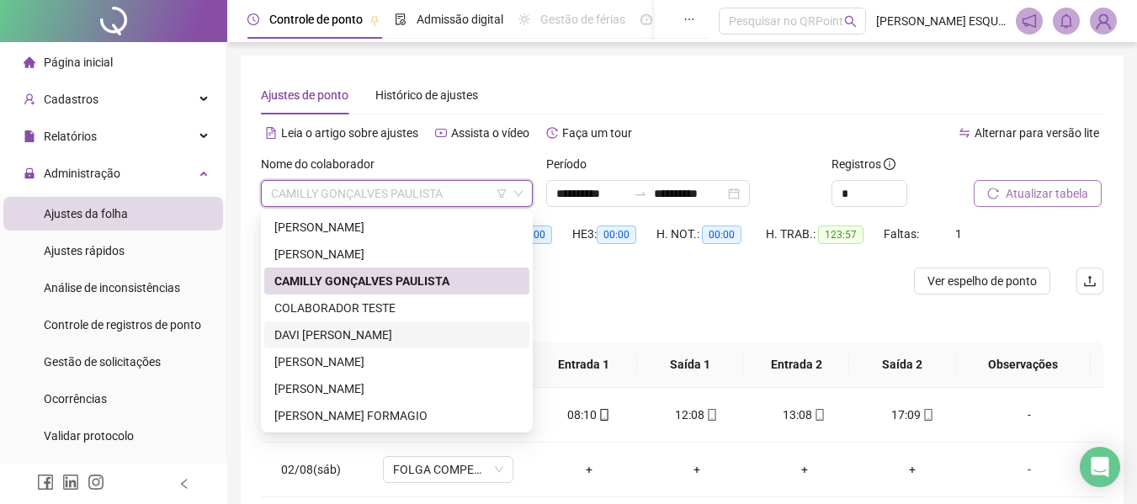
click at [345, 337] on div "DAVI [PERSON_NAME]" at bounding box center [396, 335] width 245 height 19
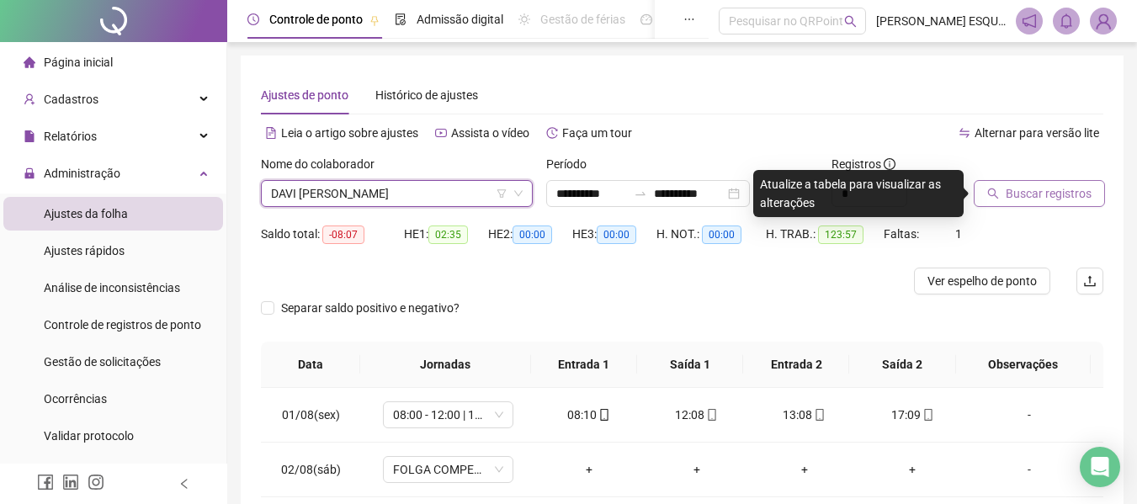
click at [1012, 192] on span "Buscar registros" at bounding box center [1049, 193] width 86 height 19
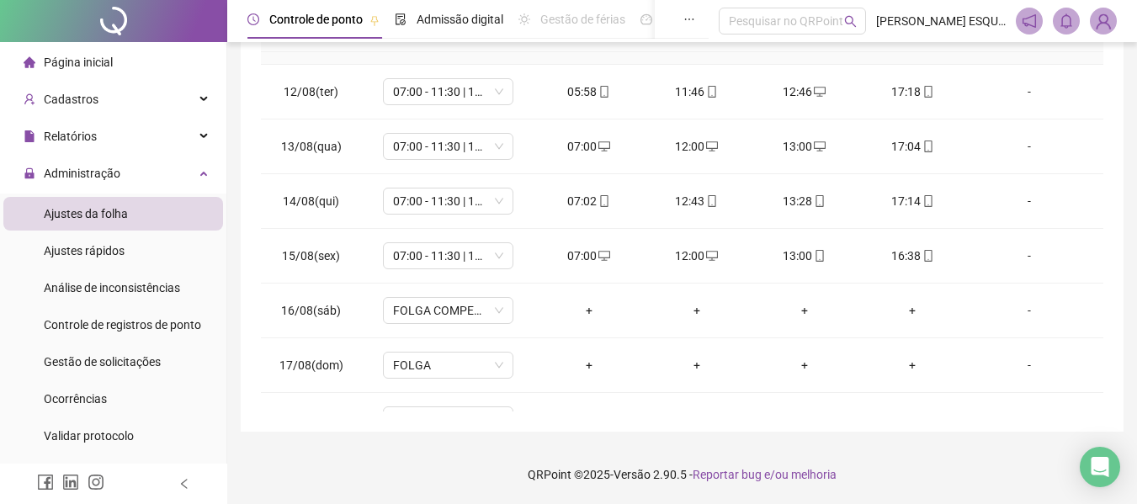
scroll to position [757, 0]
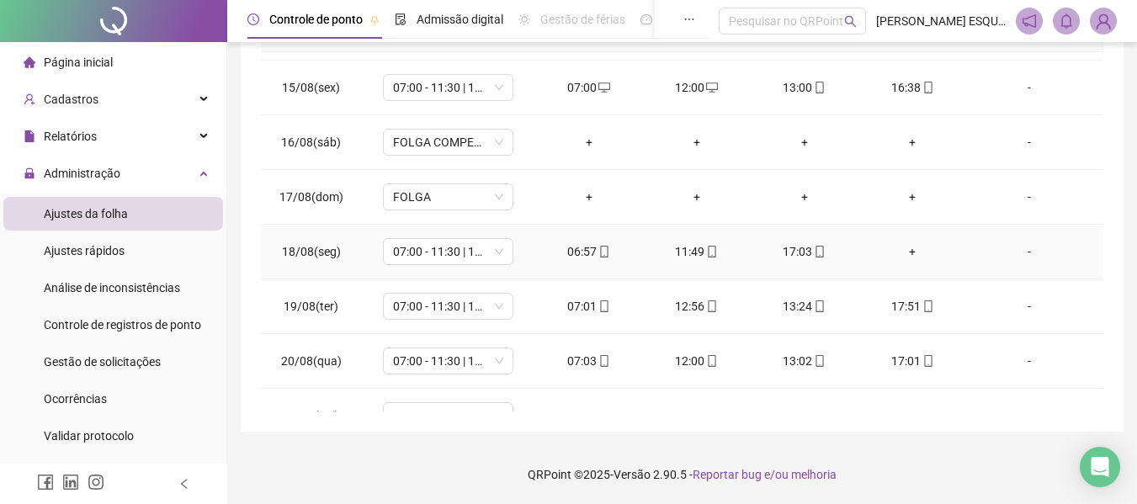
click at [901, 255] on div "+" at bounding box center [912, 251] width 81 height 19
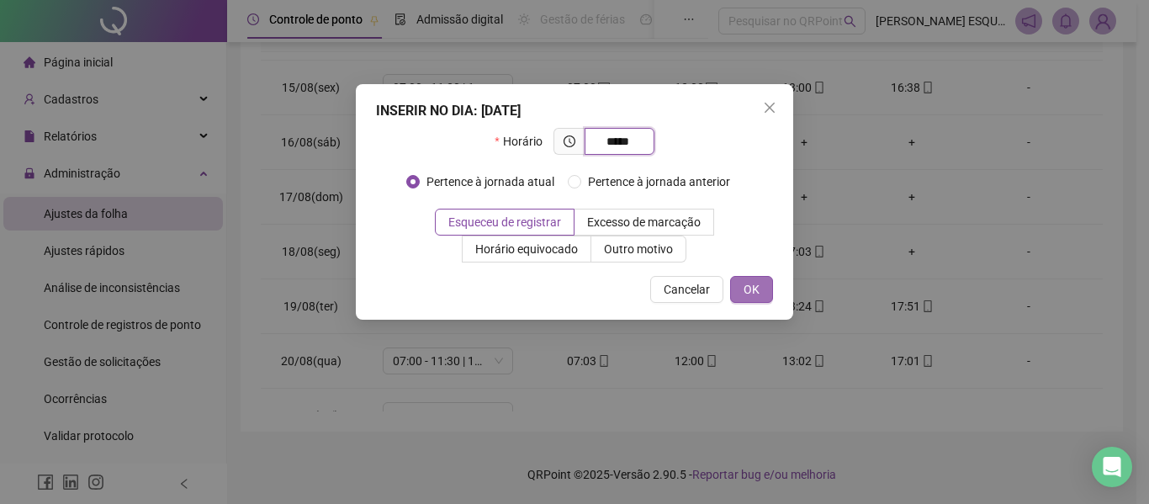
type input "*****"
click at [739, 286] on button "OK" at bounding box center [751, 289] width 43 height 27
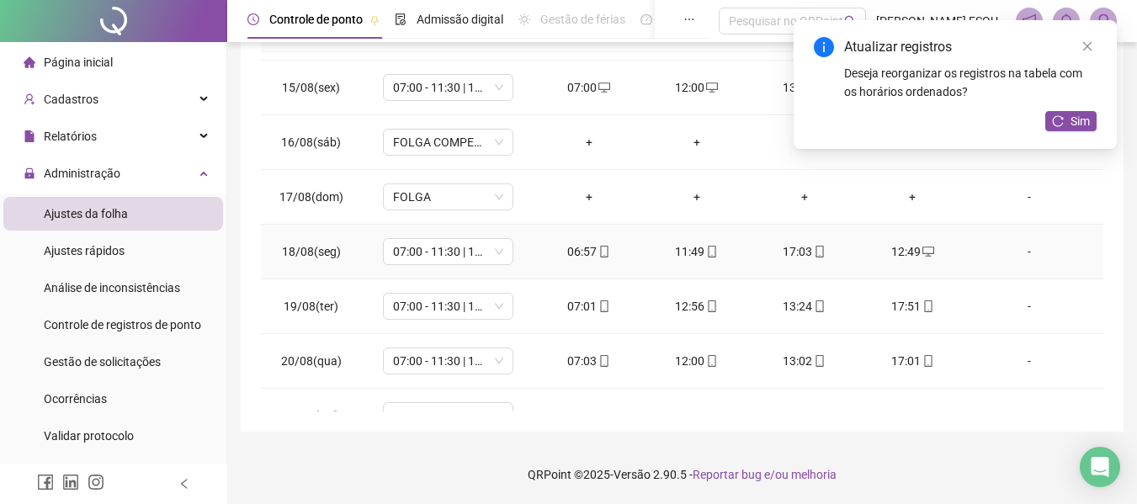
scroll to position [789, 0]
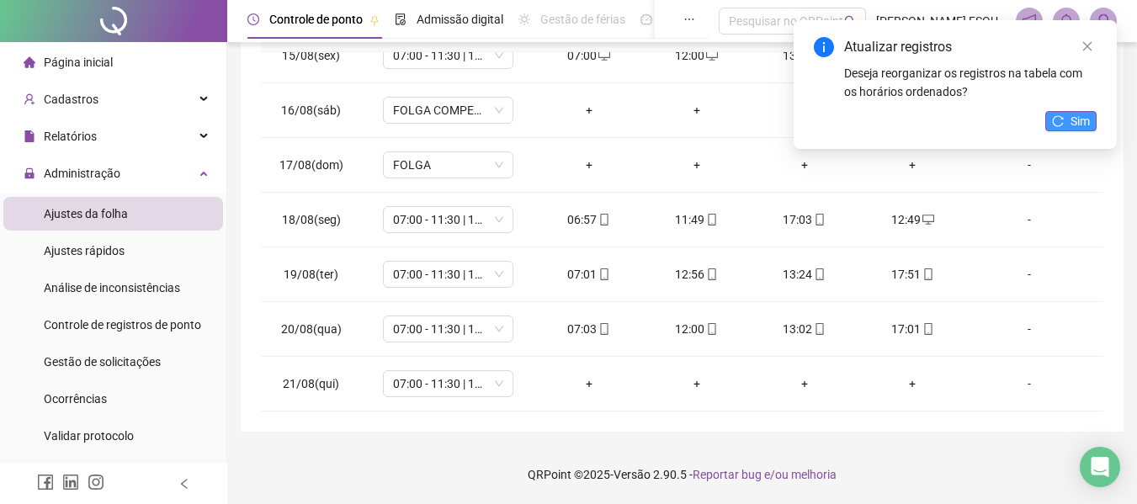
click at [1057, 112] on button "Sim" at bounding box center [1070, 121] width 51 height 20
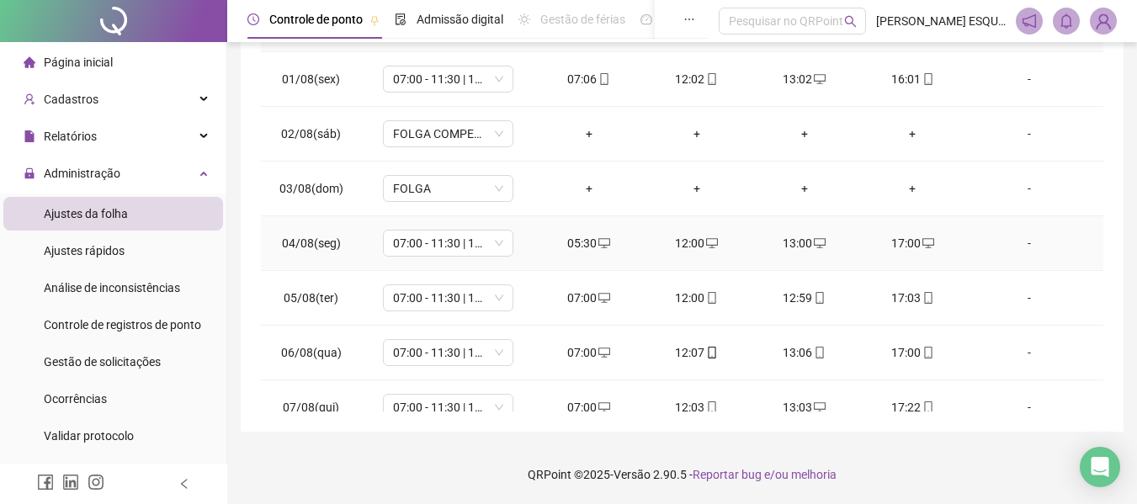
scroll to position [0, 0]
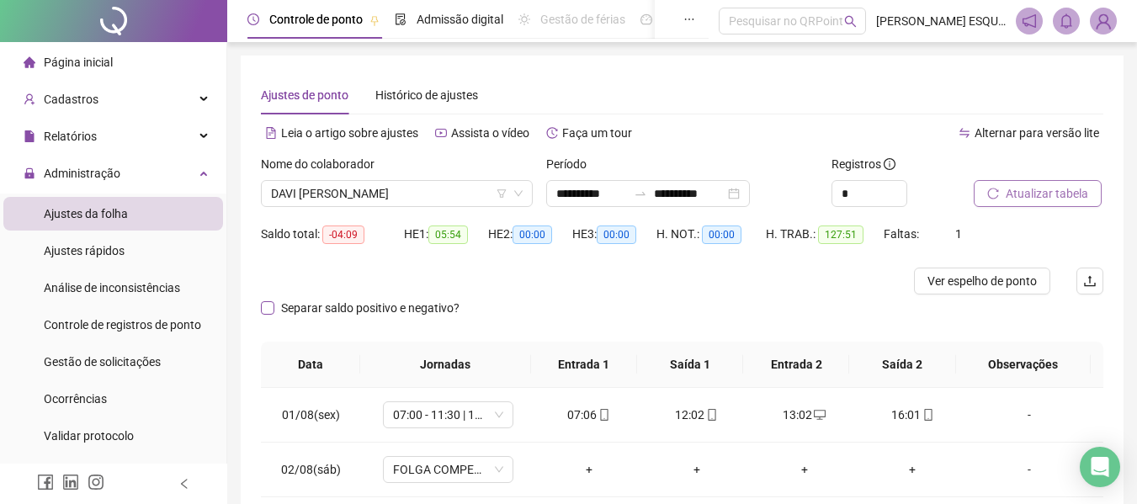
click at [273, 302] on label "Separar saldo positivo e negativo?" at bounding box center [363, 308] width 205 height 19
click at [405, 200] on span "DAVI [PERSON_NAME]" at bounding box center [397, 193] width 252 height 25
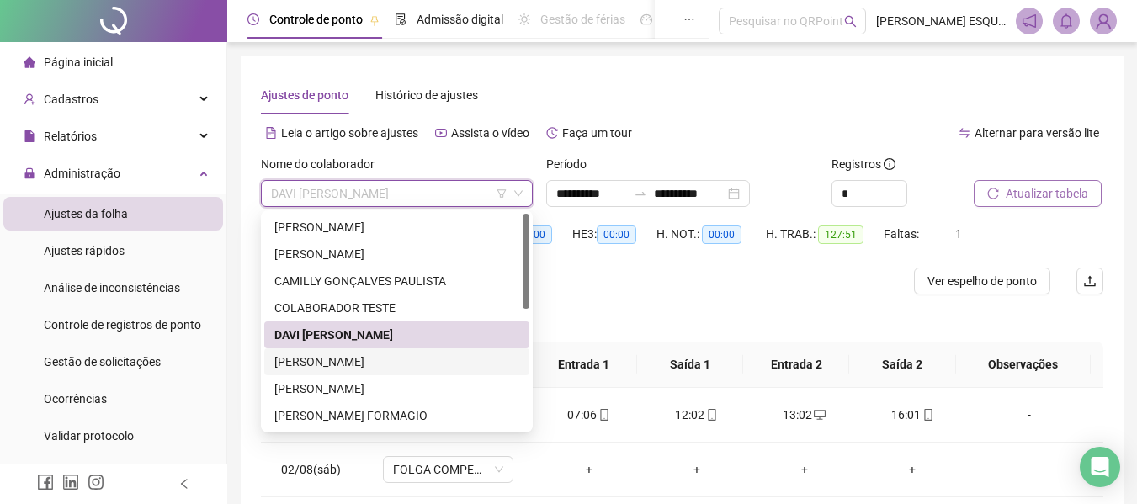
click at [373, 362] on div "[PERSON_NAME]" at bounding box center [396, 362] width 245 height 19
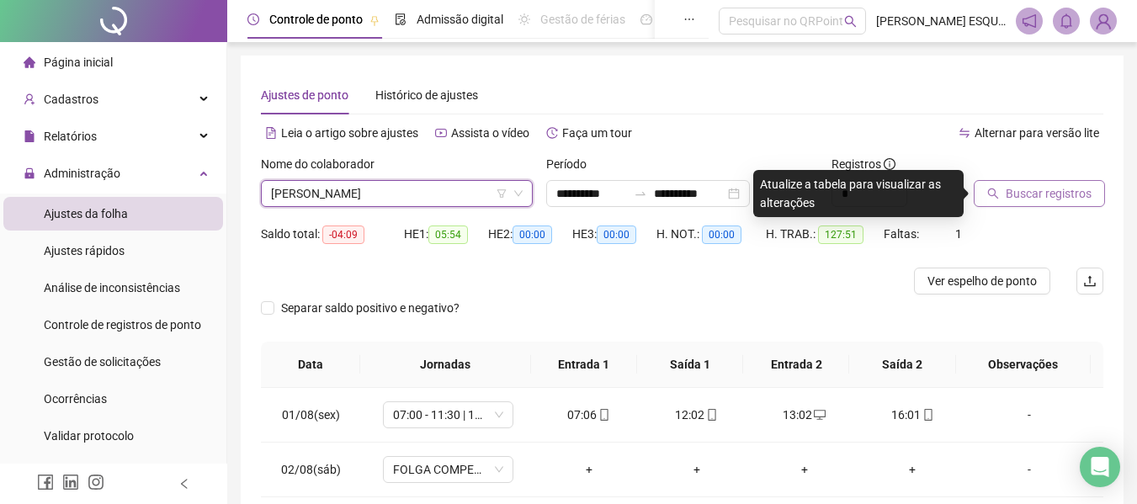
click at [991, 203] on button "Buscar registros" at bounding box center [1039, 193] width 131 height 27
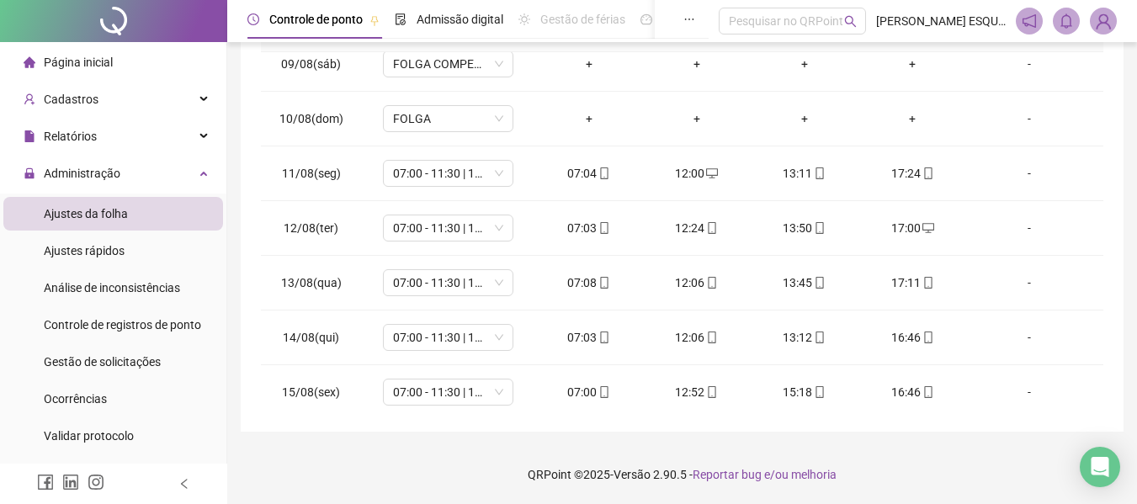
scroll to position [789, 0]
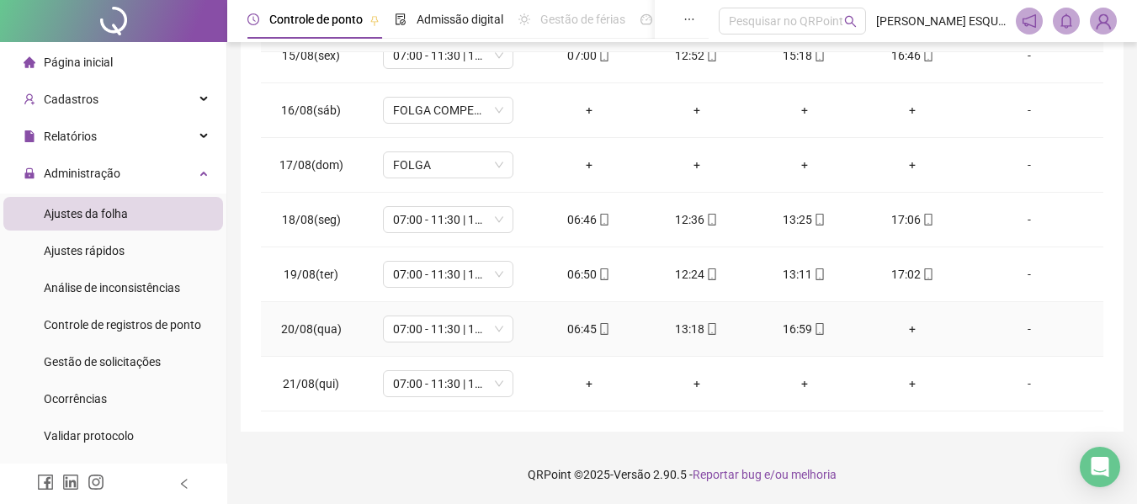
click at [894, 328] on div "+" at bounding box center [912, 329] width 81 height 19
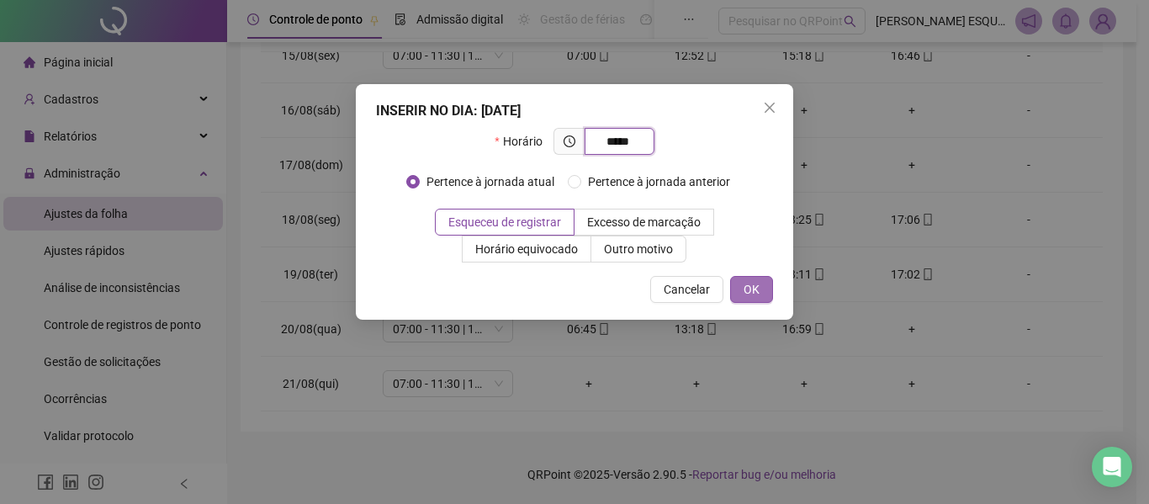
type input "*****"
click at [756, 279] on button "OK" at bounding box center [751, 289] width 43 height 27
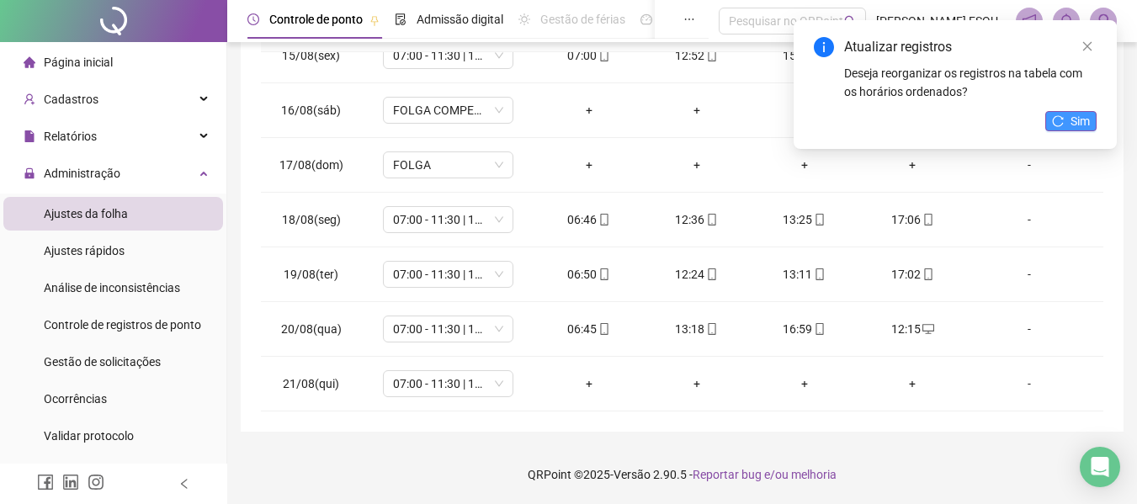
click at [1069, 124] on button "Sim" at bounding box center [1070, 121] width 51 height 20
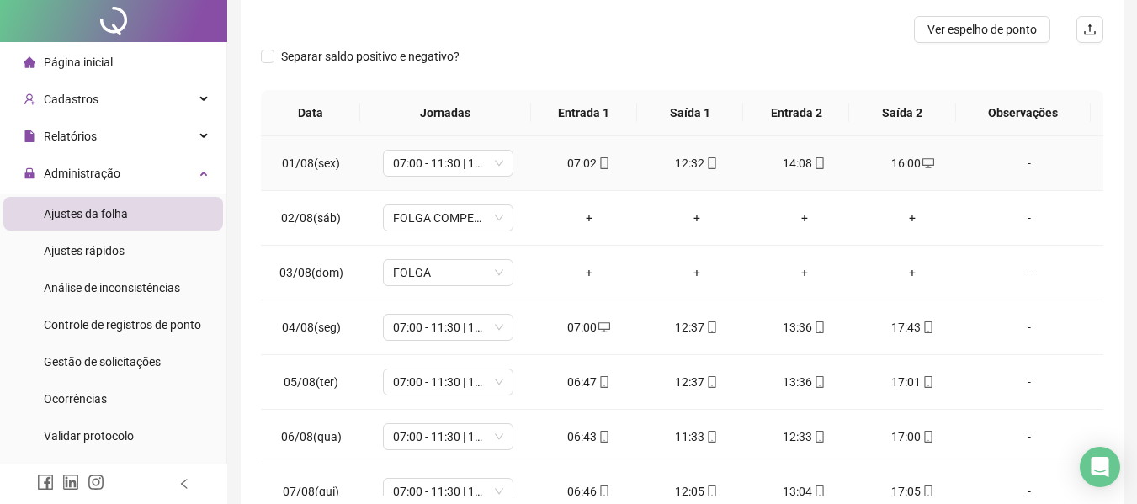
scroll to position [0, 0]
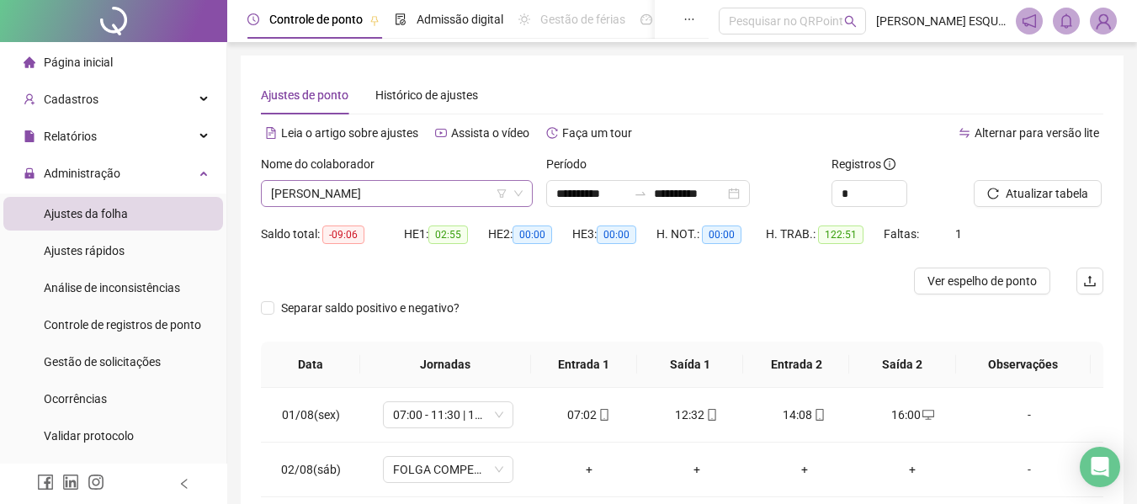
click at [401, 201] on span "[PERSON_NAME]" at bounding box center [397, 193] width 252 height 25
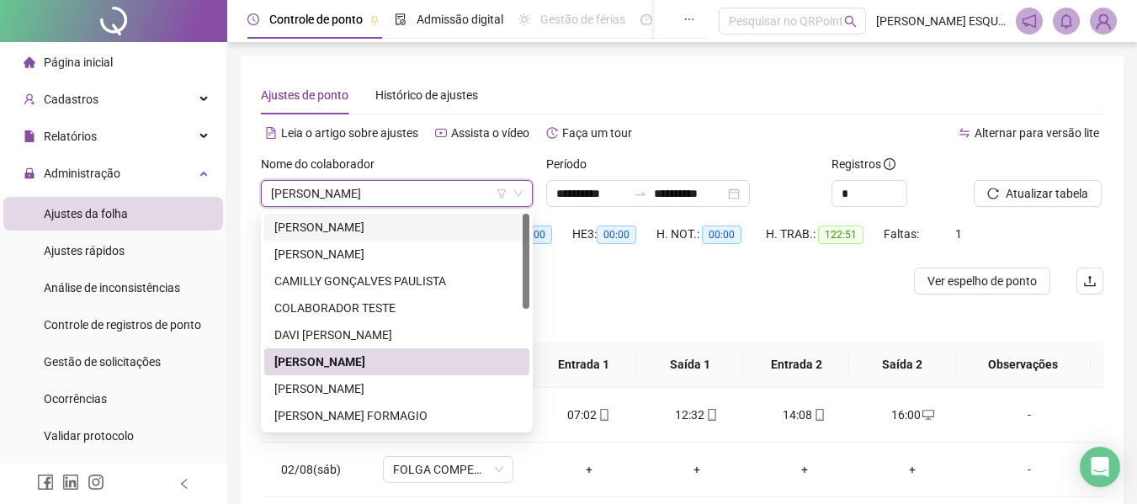
click at [836, 272] on div at bounding box center [577, 281] width 632 height 27
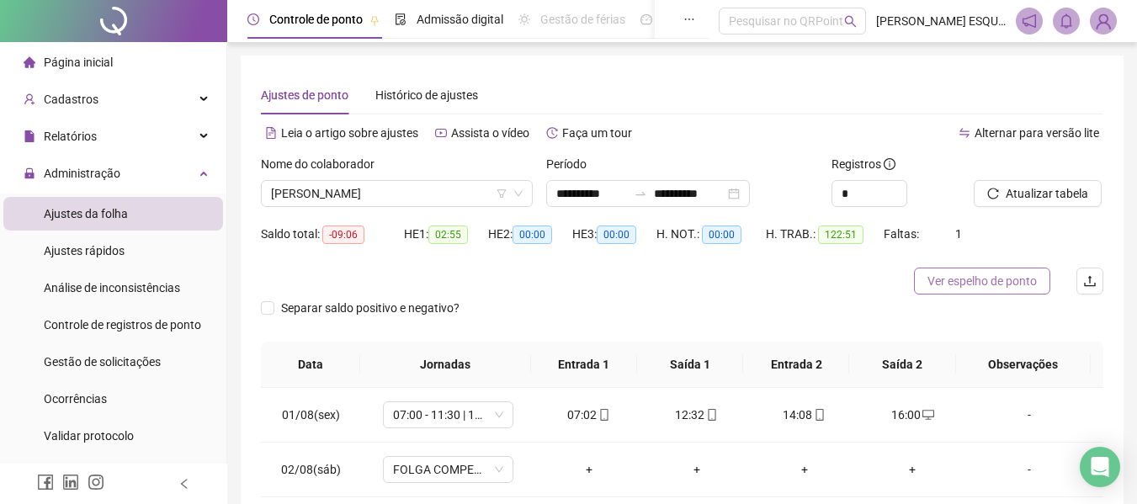
click at [979, 278] on span "Ver espelho de ponto" at bounding box center [981, 281] width 109 height 19
click at [379, 191] on span "[PERSON_NAME]" at bounding box center [397, 193] width 252 height 25
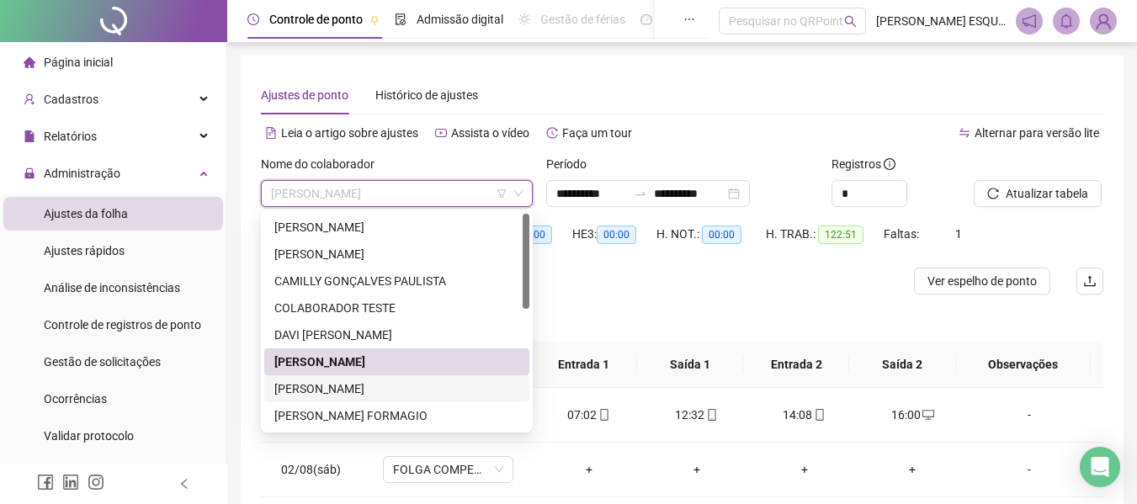
click at [356, 390] on div "[PERSON_NAME]" at bounding box center [396, 388] width 245 height 19
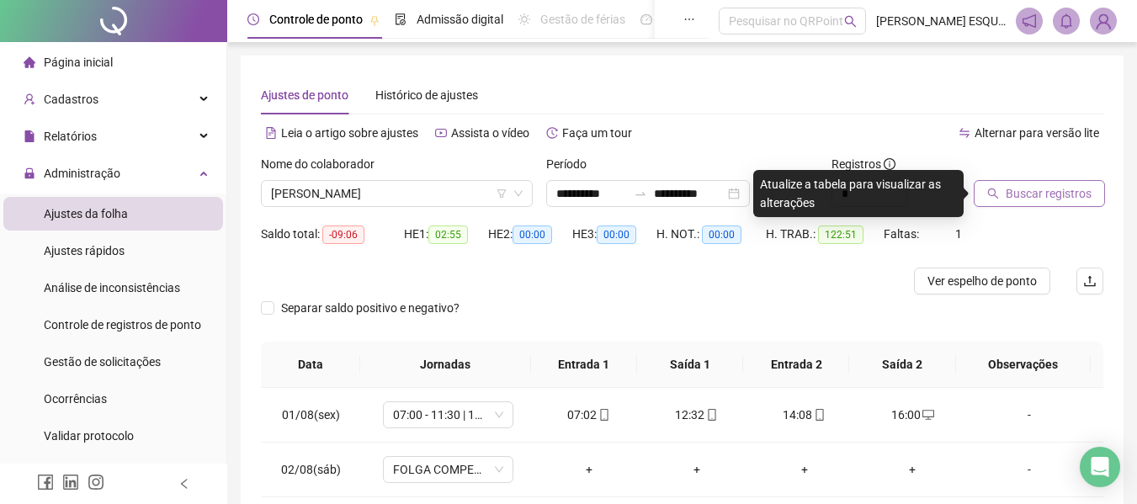
click at [1052, 202] on span "Buscar registros" at bounding box center [1049, 193] width 86 height 19
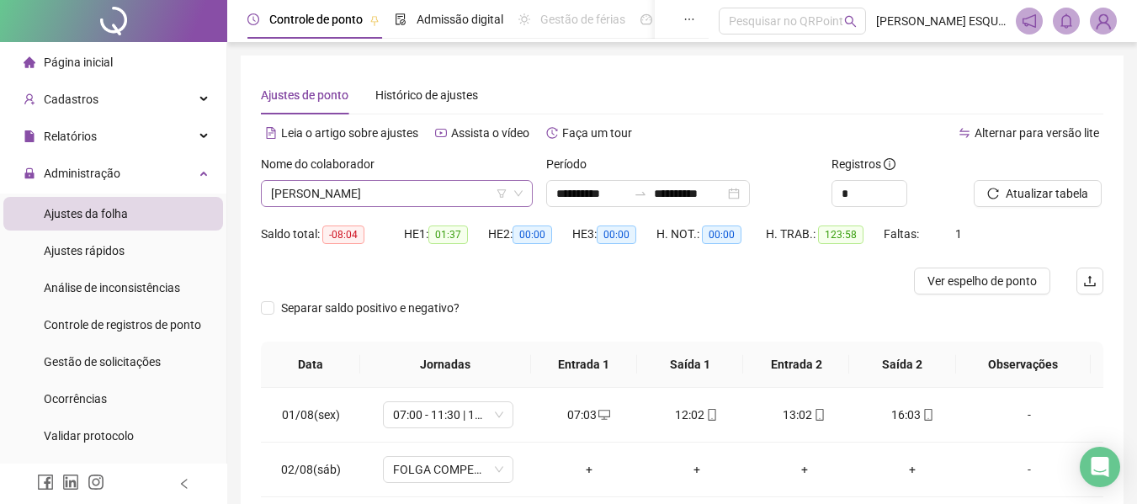
click at [467, 197] on span "[PERSON_NAME]" at bounding box center [397, 193] width 252 height 25
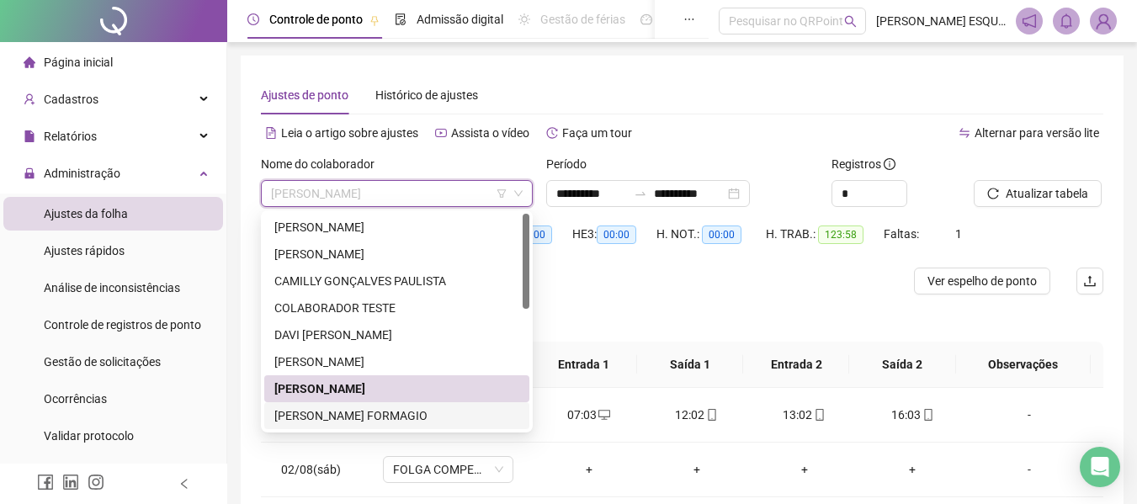
click at [408, 405] on div "[PERSON_NAME] FORMAGIO" at bounding box center [396, 415] width 265 height 27
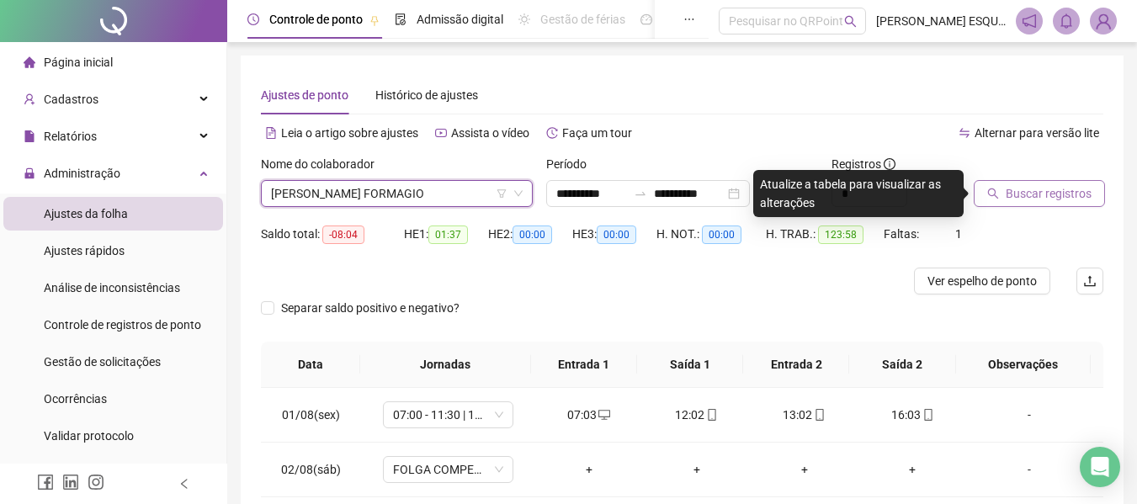
click at [1006, 192] on span "Buscar registros" at bounding box center [1049, 193] width 86 height 19
